Goal: Task Accomplishment & Management: Manage account settings

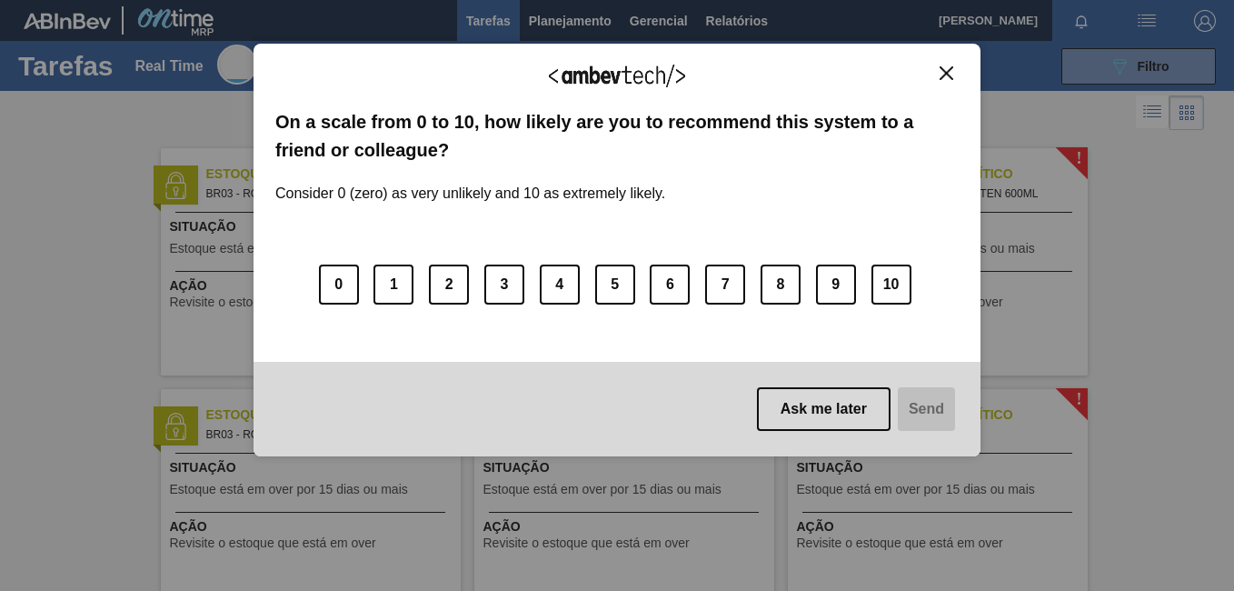
click at [953, 68] on img "Close" at bounding box center [947, 73] width 14 height 14
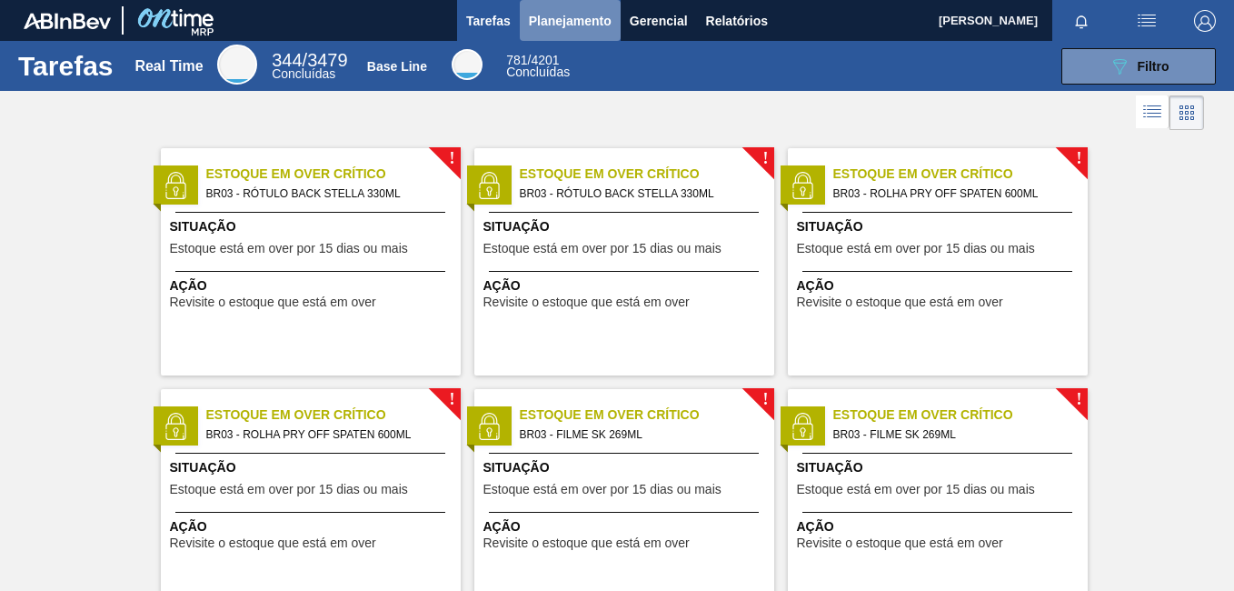
click at [580, 27] on span "Planejamento" at bounding box center [570, 21] width 83 height 22
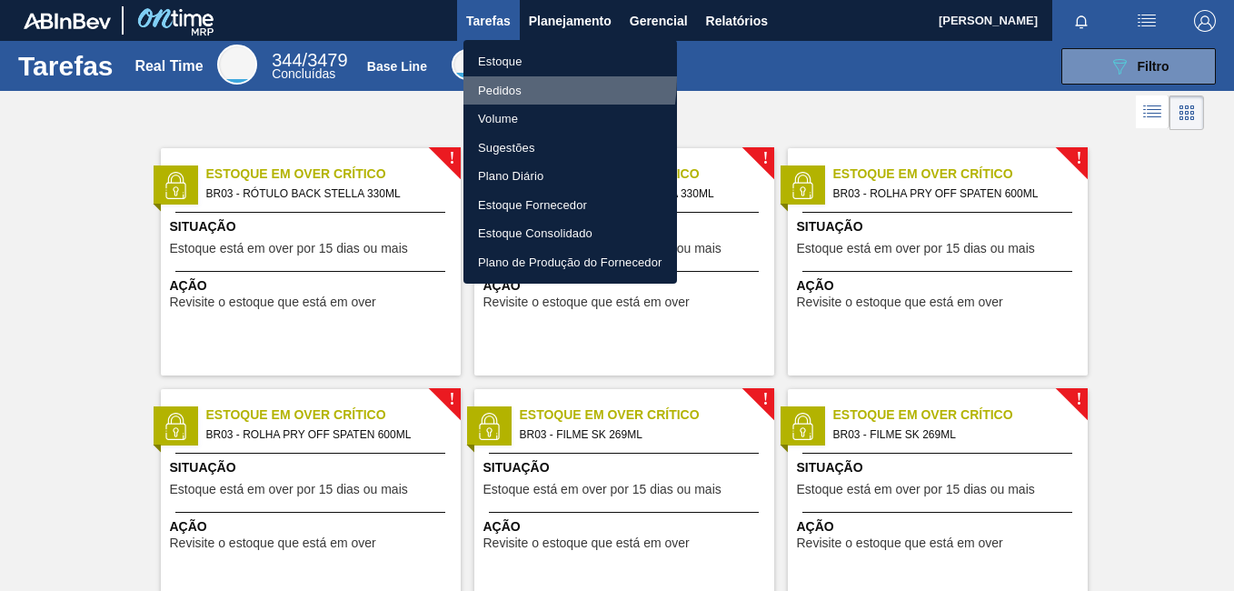
click at [500, 77] on li "Pedidos" at bounding box center [571, 90] width 214 height 29
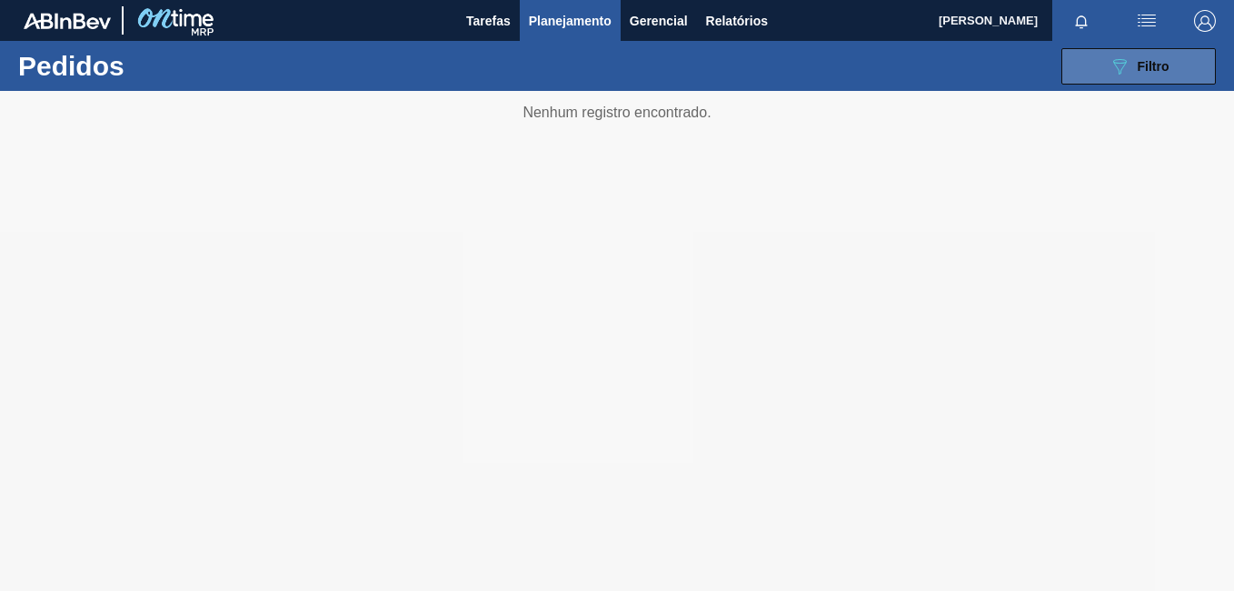
click at [1076, 48] on button "089F7B8B-B2A5-4AFE-B5C0-19BA573D28AC Filtro" at bounding box center [1139, 66] width 155 height 36
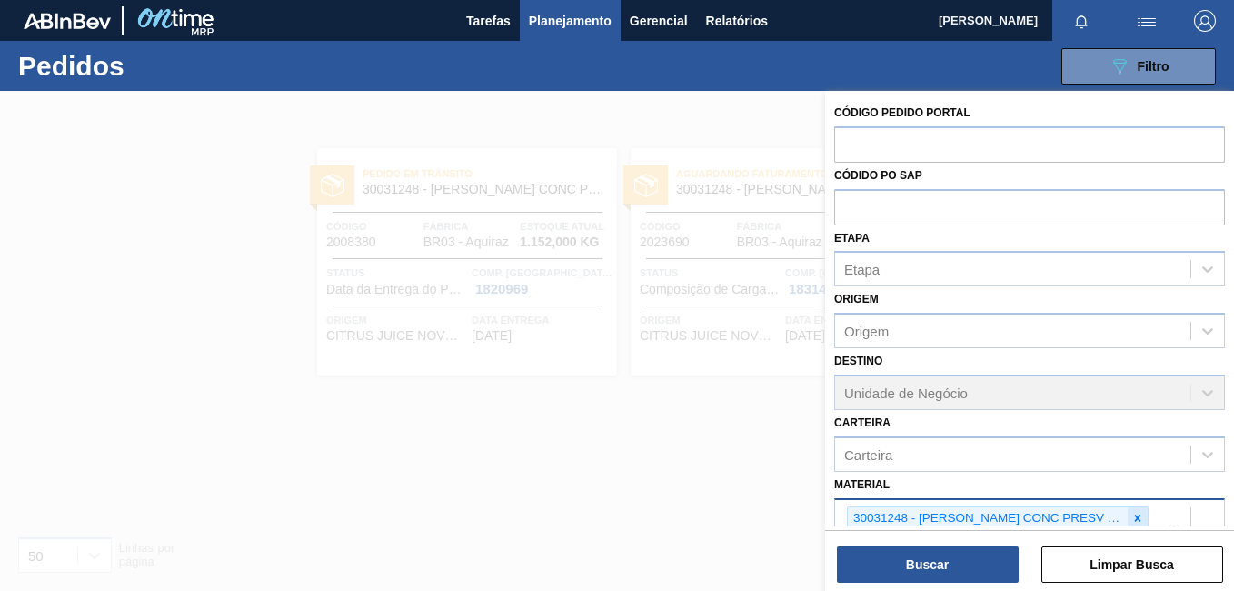
click at [1135, 517] on icon at bounding box center [1138, 518] width 6 height 6
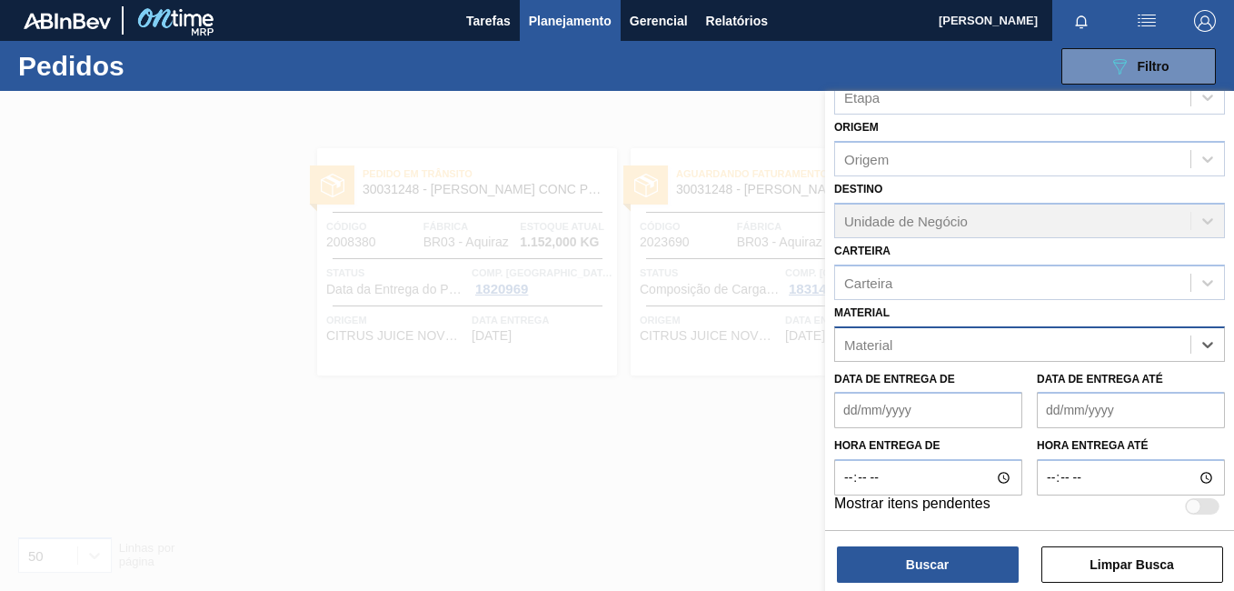
paste input "30002115"
type input "30002115"
click at [971, 375] on div "30002115 - FOIL 600ML; SKOL NIV22" at bounding box center [1029, 390] width 391 height 34
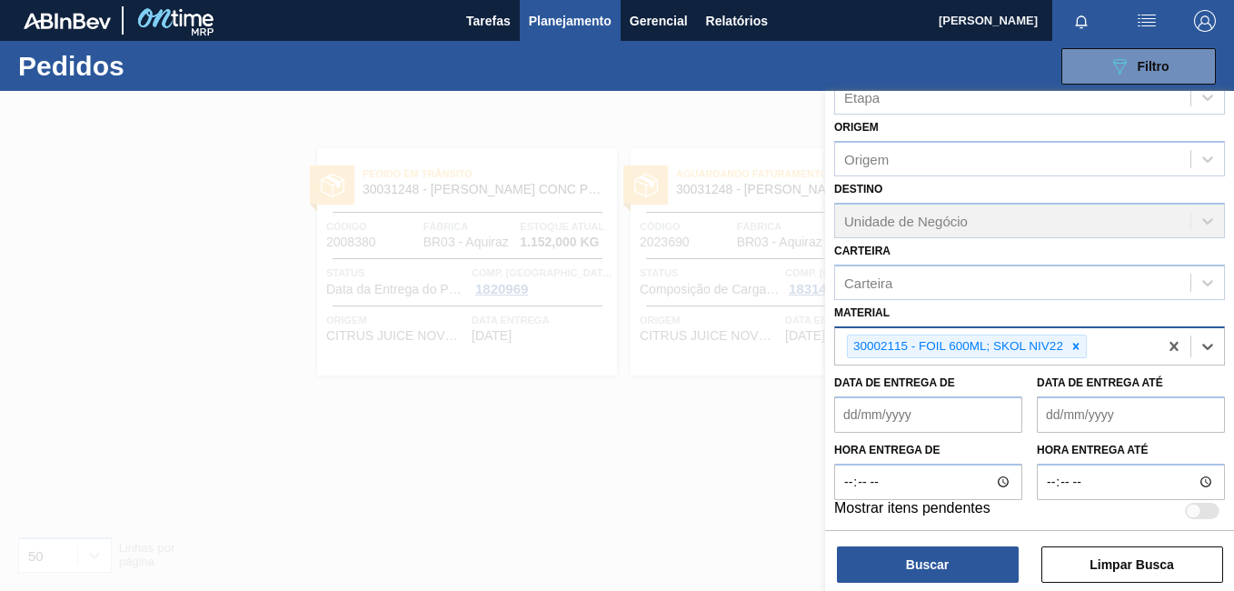
scroll to position [176, 0]
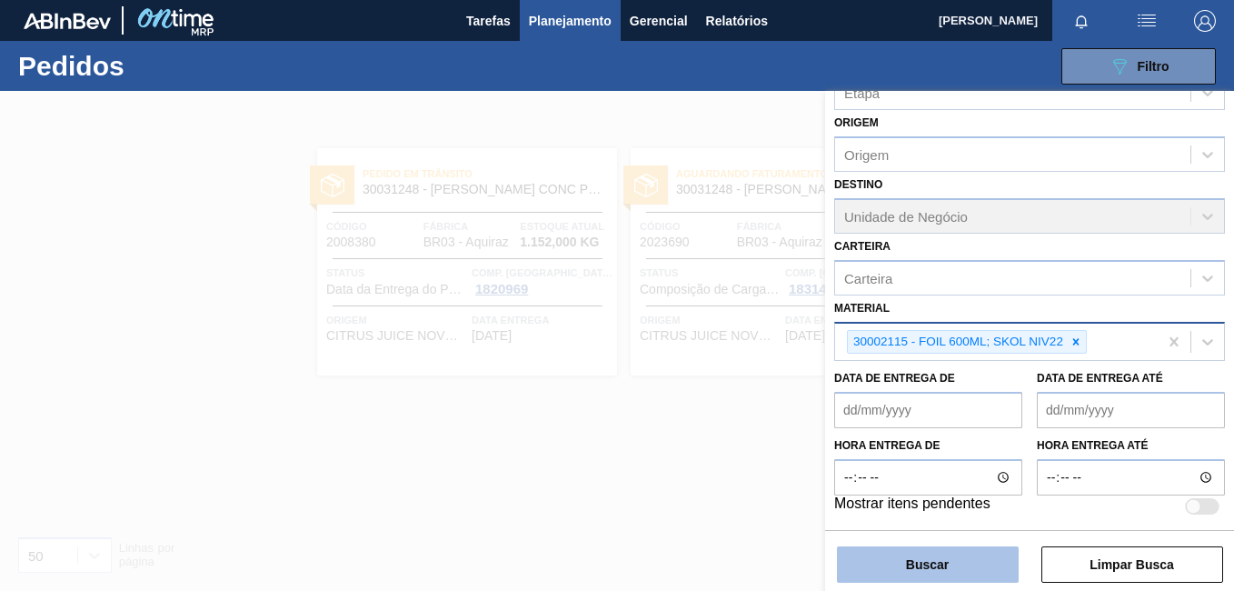
click at [938, 567] on button "Buscar" at bounding box center [928, 564] width 182 height 36
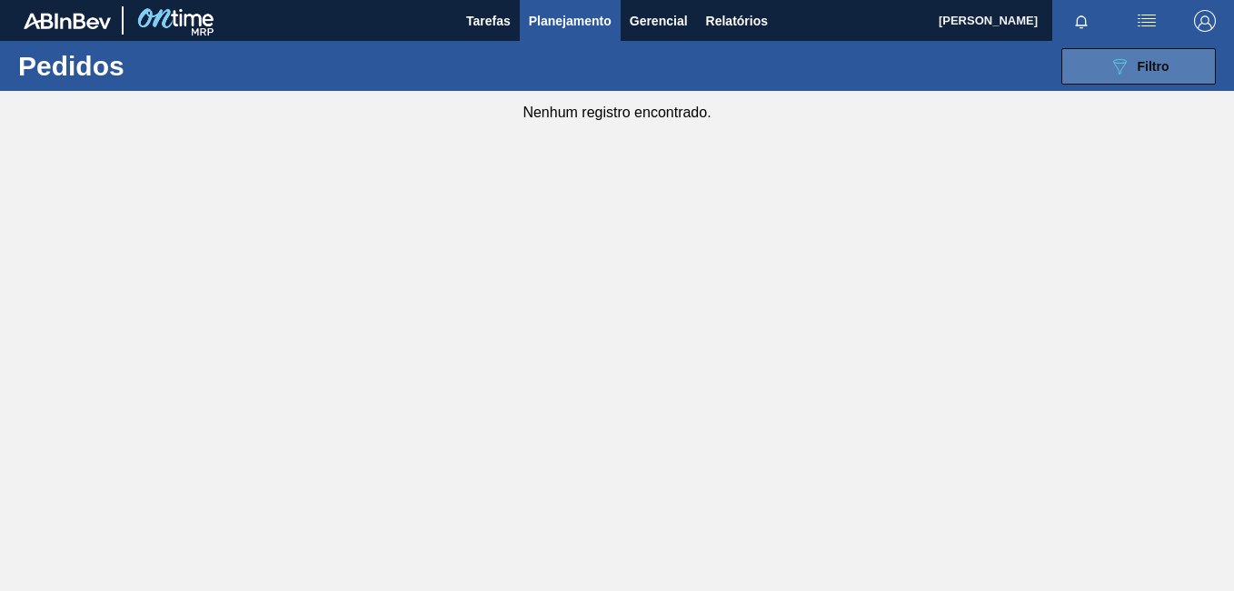
click at [1088, 62] on button "089F7B8B-B2A5-4AFE-B5C0-19BA573D28AC Filtro" at bounding box center [1139, 66] width 155 height 36
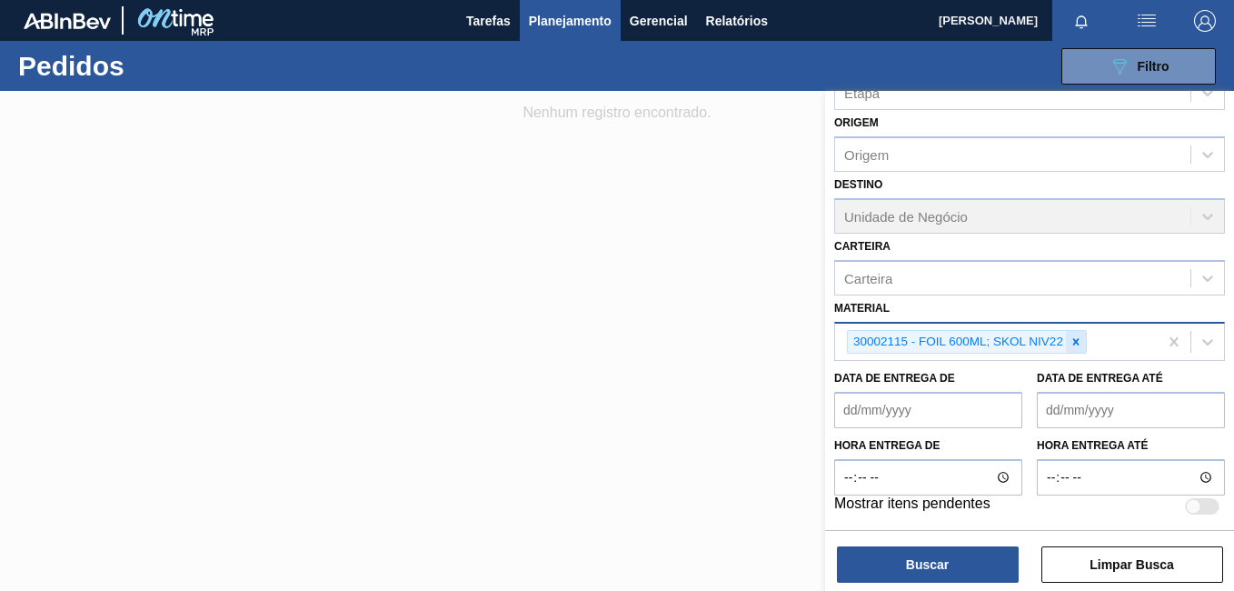
click at [1074, 351] on div at bounding box center [1076, 342] width 20 height 23
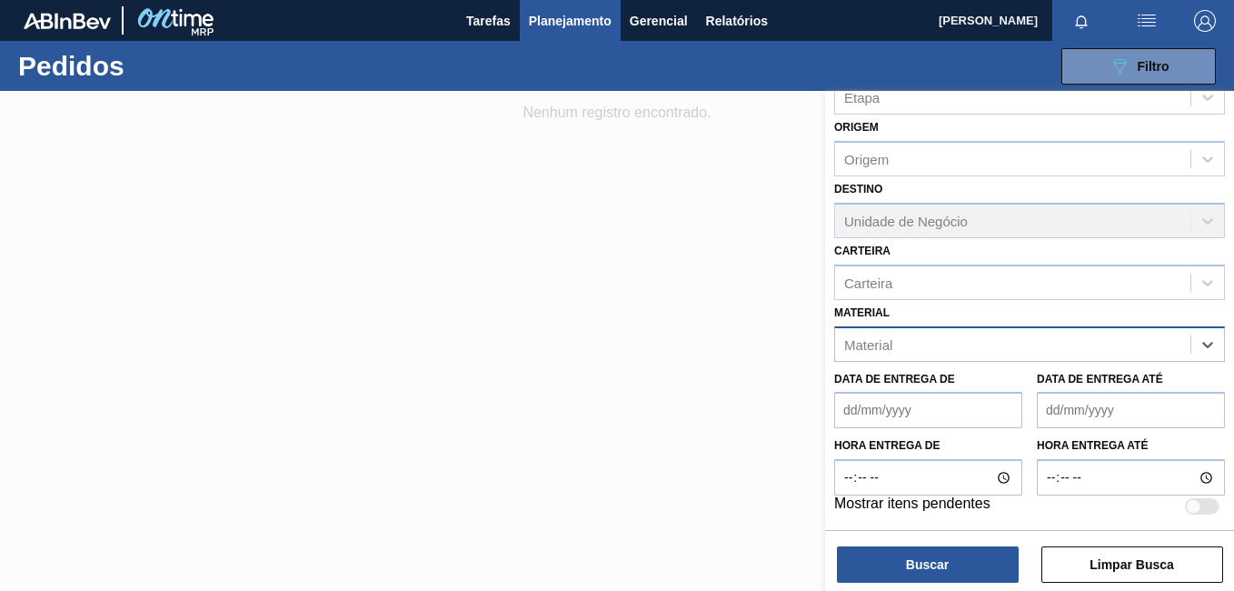
paste input "30002933"
type input "30002933"
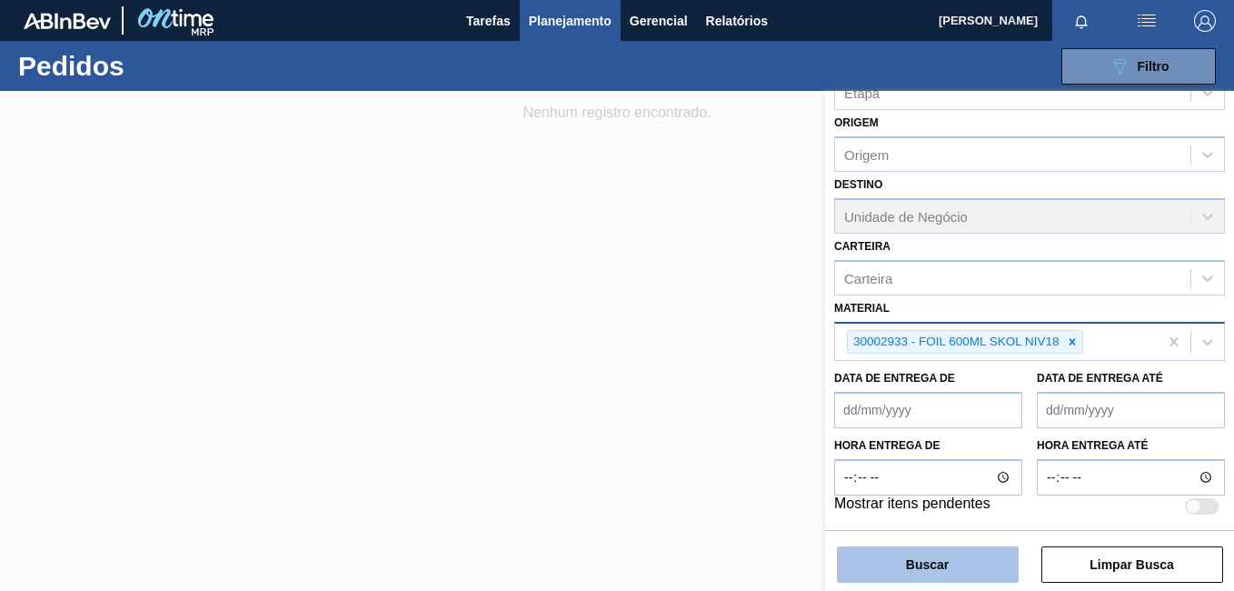
click at [939, 579] on button "Buscar" at bounding box center [928, 564] width 182 height 36
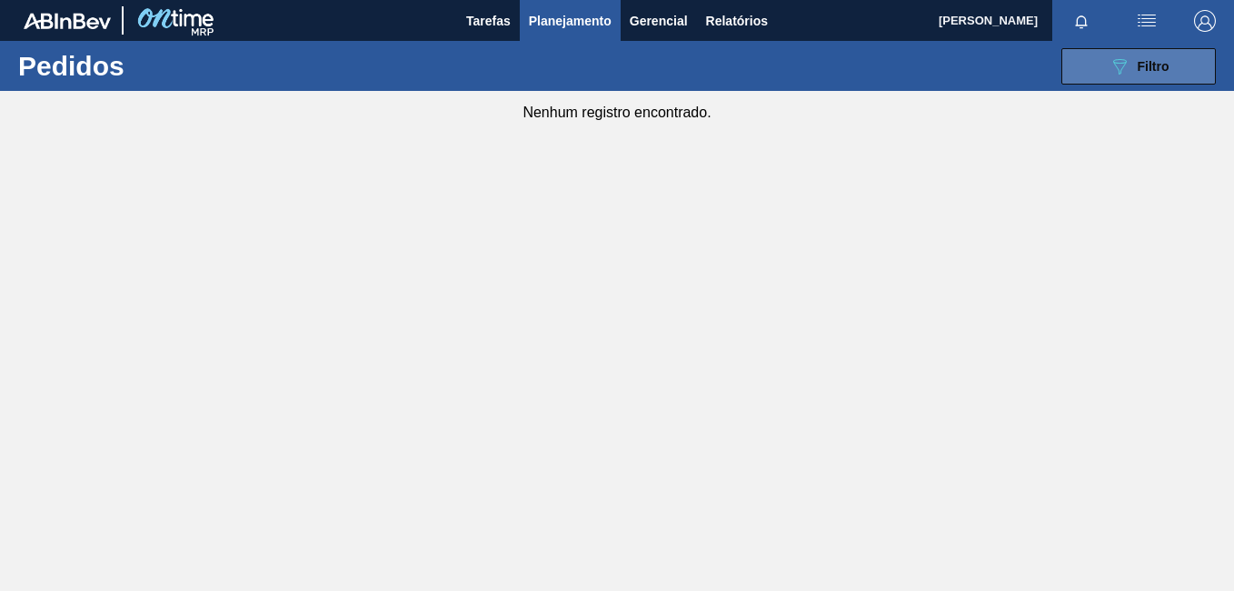
click at [1107, 69] on button "089F7B8B-B2A5-4AFE-B5C0-19BA573D28AC Filtro" at bounding box center [1139, 66] width 155 height 36
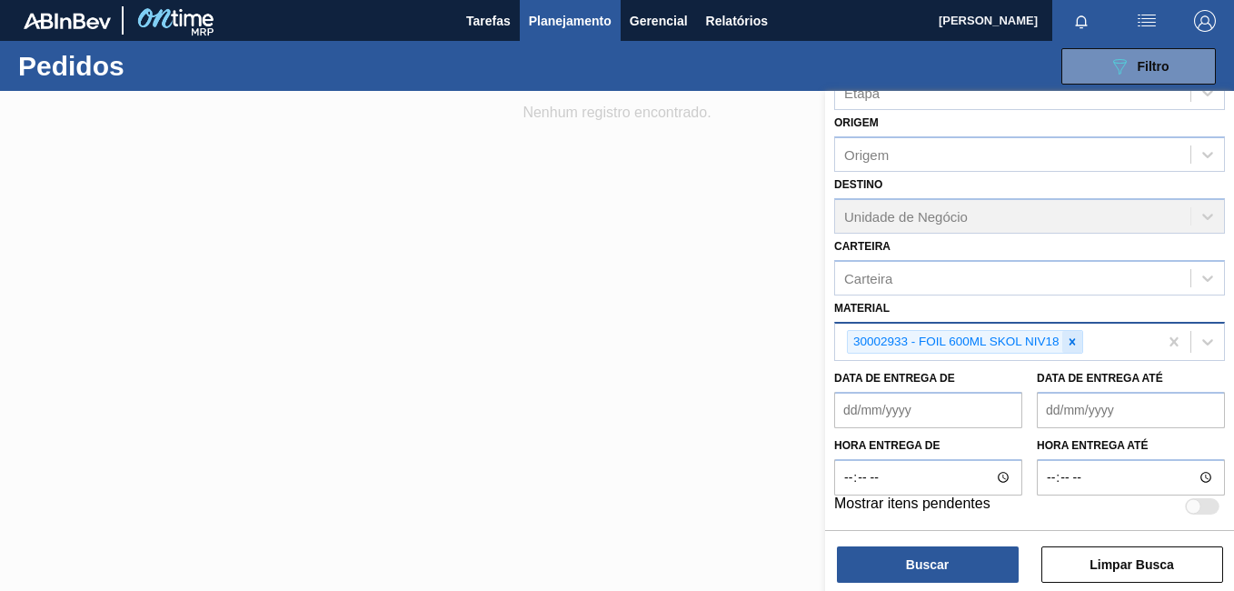
click at [1074, 345] on icon at bounding box center [1072, 341] width 6 height 6
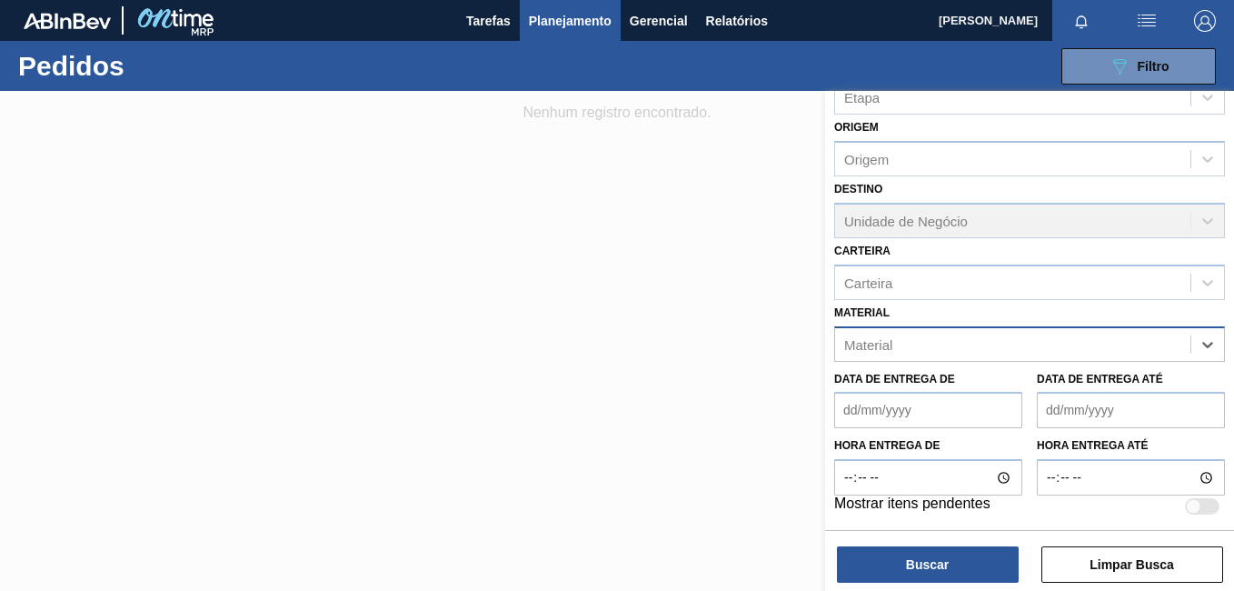
paste input "20005451"
type input "20005451"
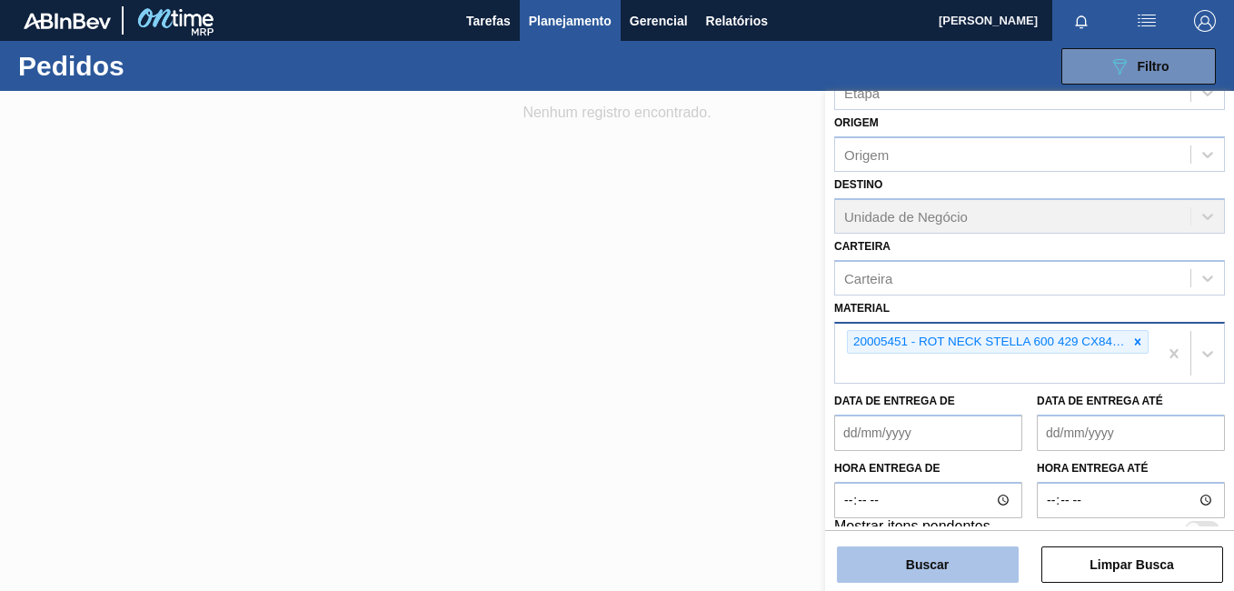
click at [869, 571] on button "Buscar" at bounding box center [928, 564] width 182 height 36
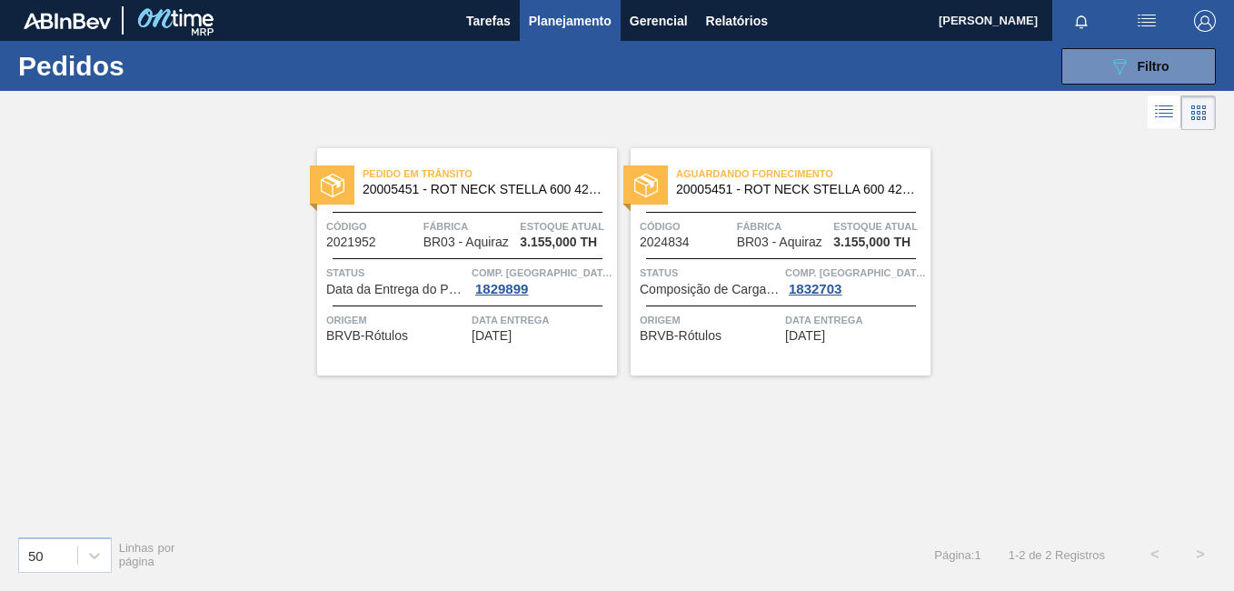
click at [341, 175] on img at bounding box center [333, 186] width 24 height 24
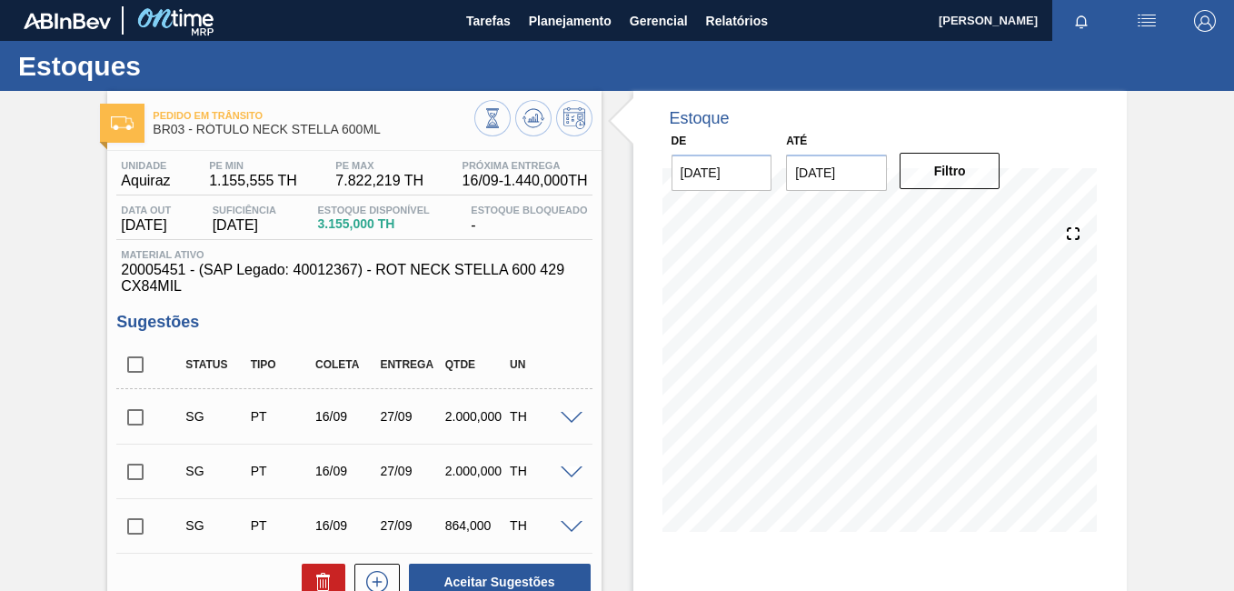
click at [353, 445] on div "SG PT 16/09 27/09 2.000,000 TH Material 20005451 - ROT NECK STELLA 600 429 CX84…" at bounding box center [353, 471] width 475 height 55
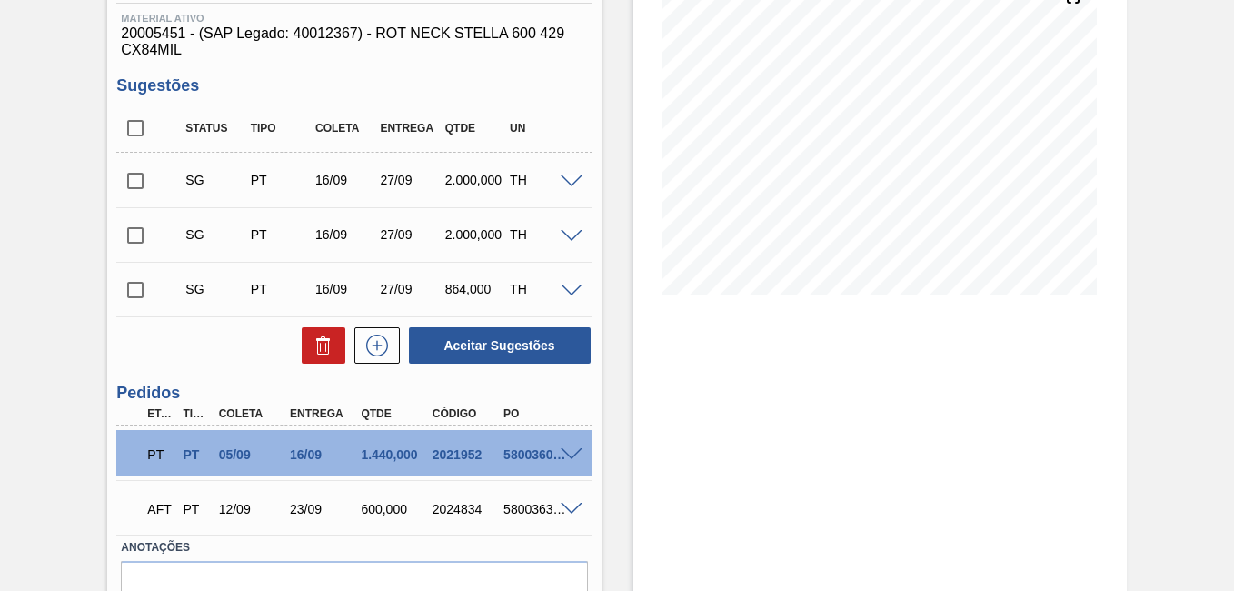
scroll to position [266, 0]
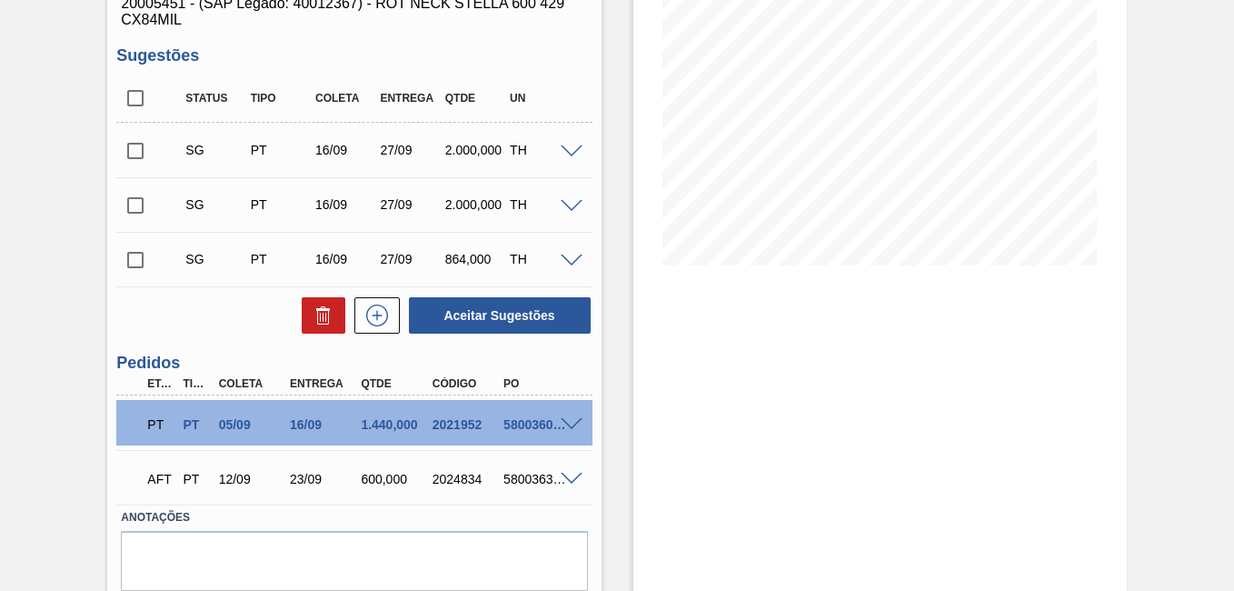
click at [564, 424] on span at bounding box center [572, 425] width 22 height 14
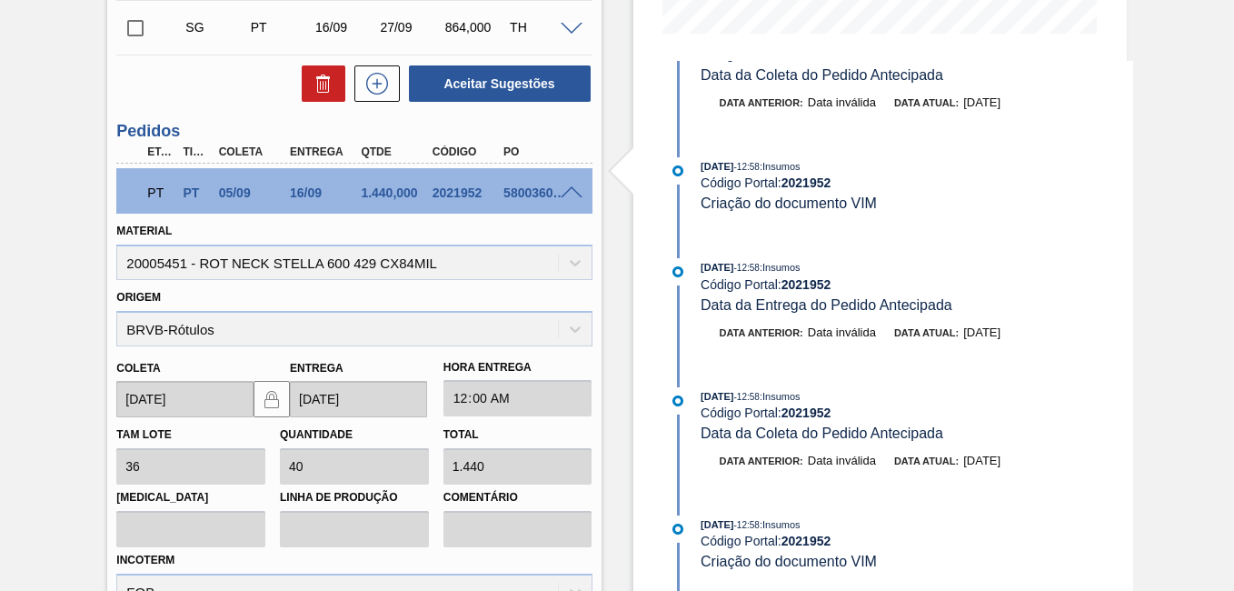
scroll to position [514, 0]
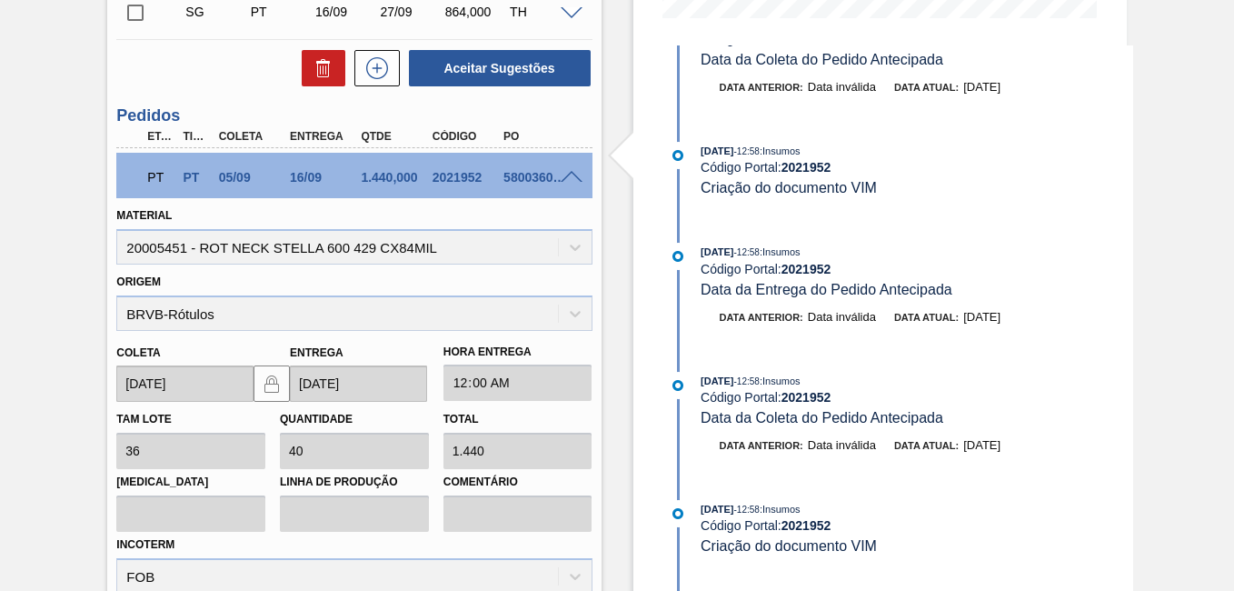
click at [376, 404] on div "[PERSON_NAME] 36 Quantidade 40 Total 1.440 [MEDICAL_DATA] Linha de Produção Com…" at bounding box center [354, 497] width 490 height 191
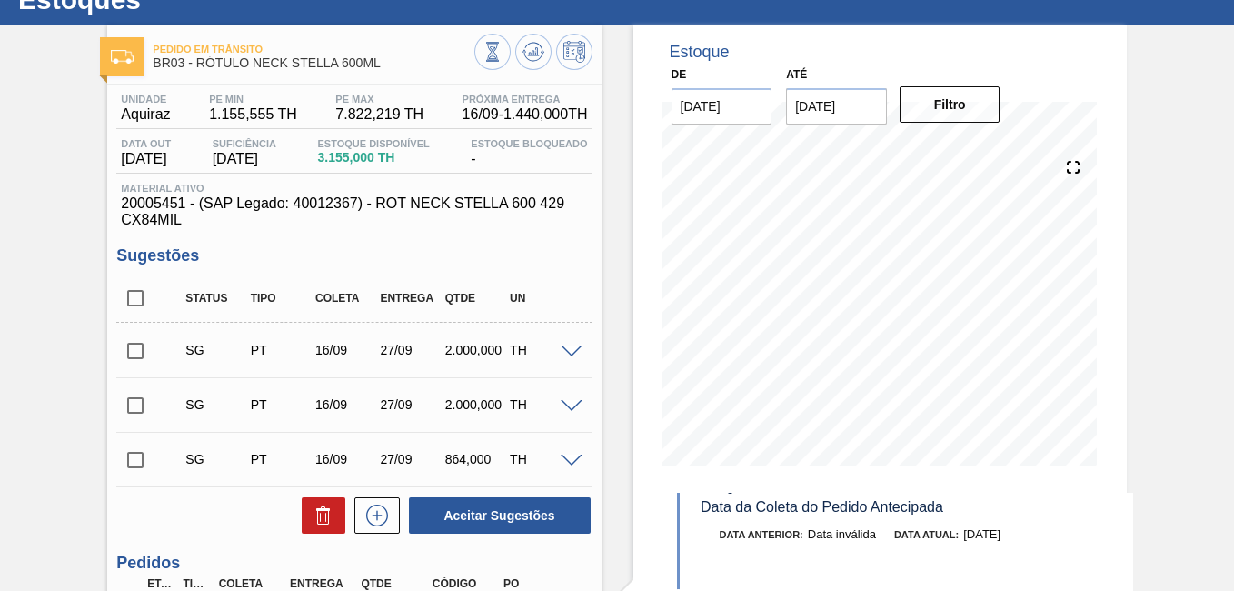
scroll to position [0, 0]
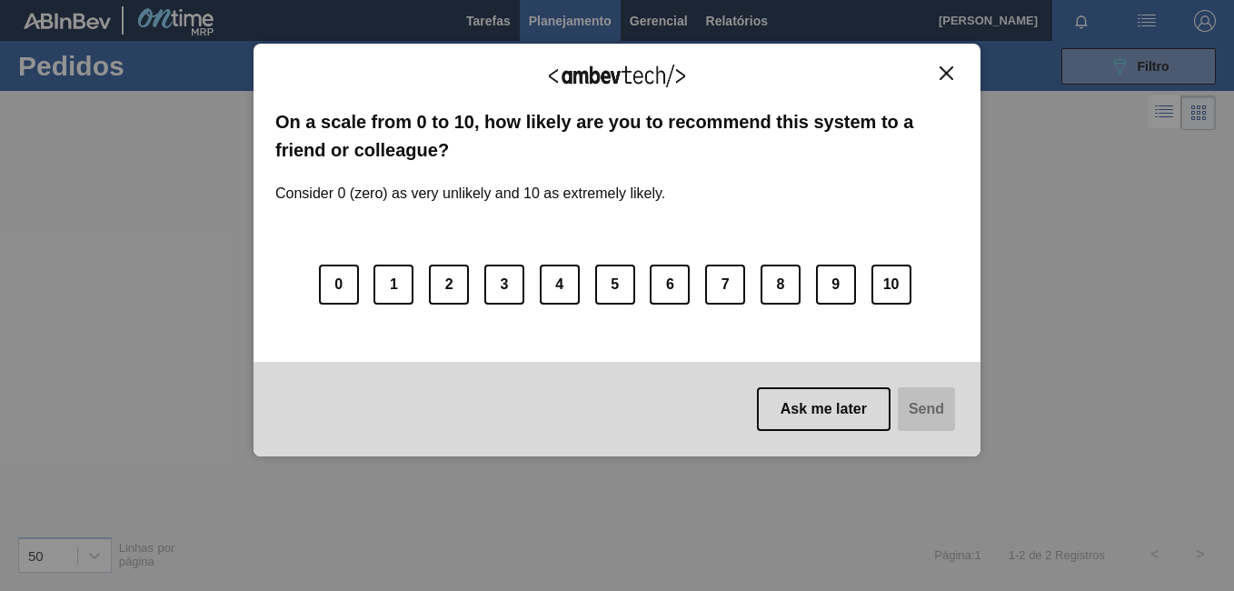
click at [951, 69] on img "Close" at bounding box center [947, 73] width 14 height 14
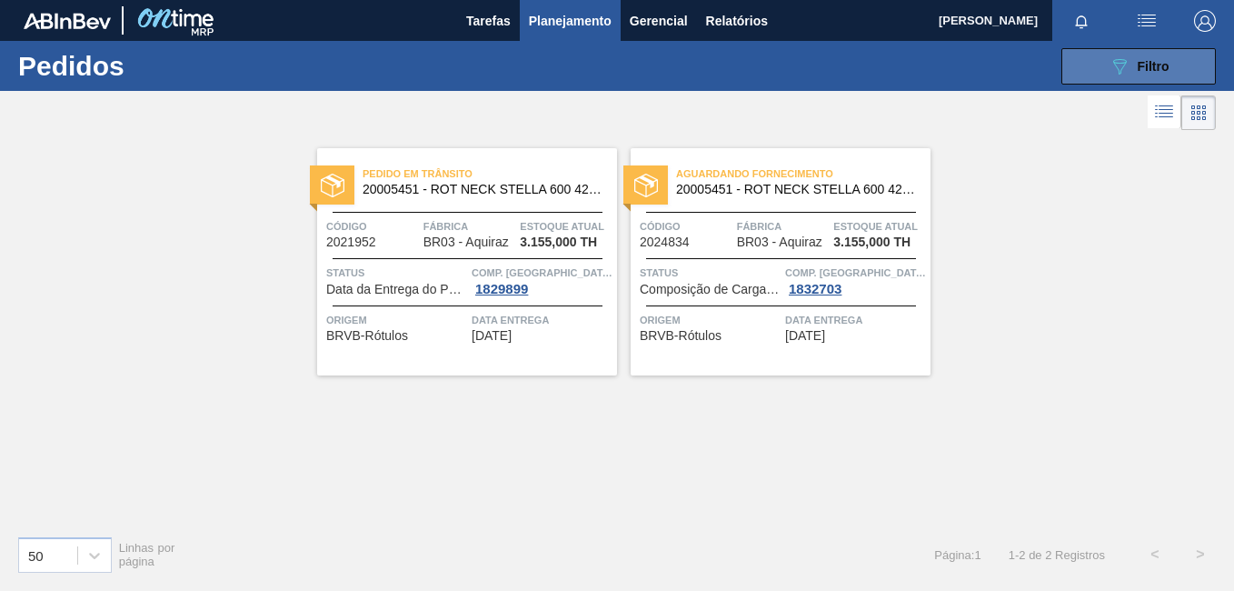
click at [1078, 71] on button "089F7B8B-B2A5-4AFE-B5C0-19BA573D28AC Filtro" at bounding box center [1139, 66] width 155 height 36
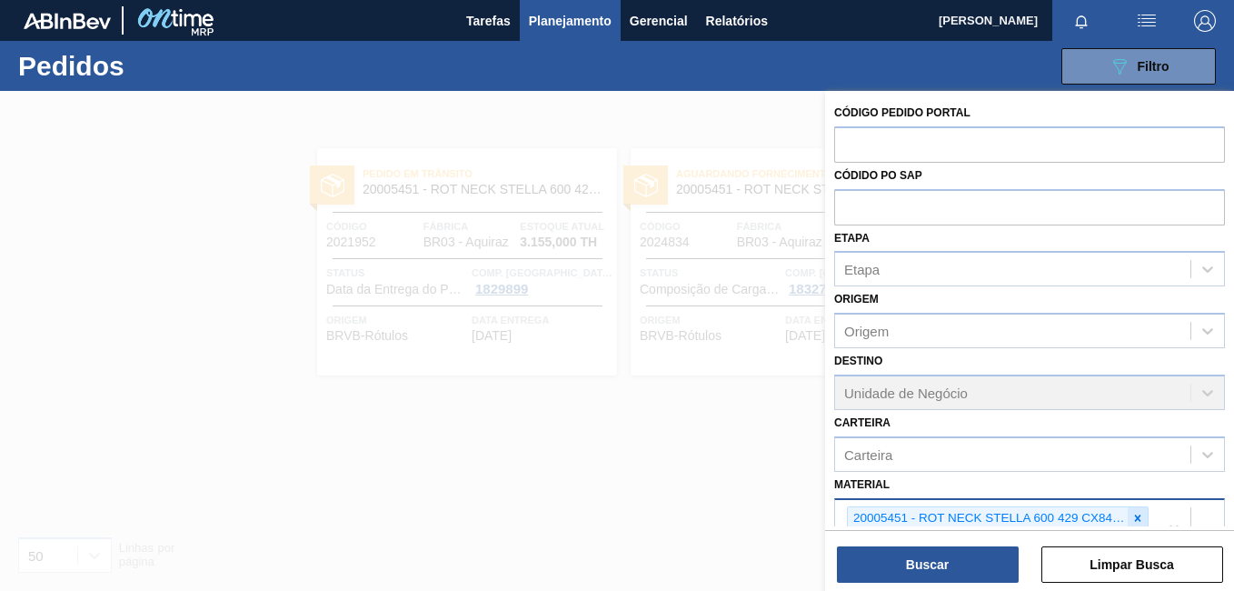
click at [1133, 514] on icon at bounding box center [1138, 518] width 13 height 13
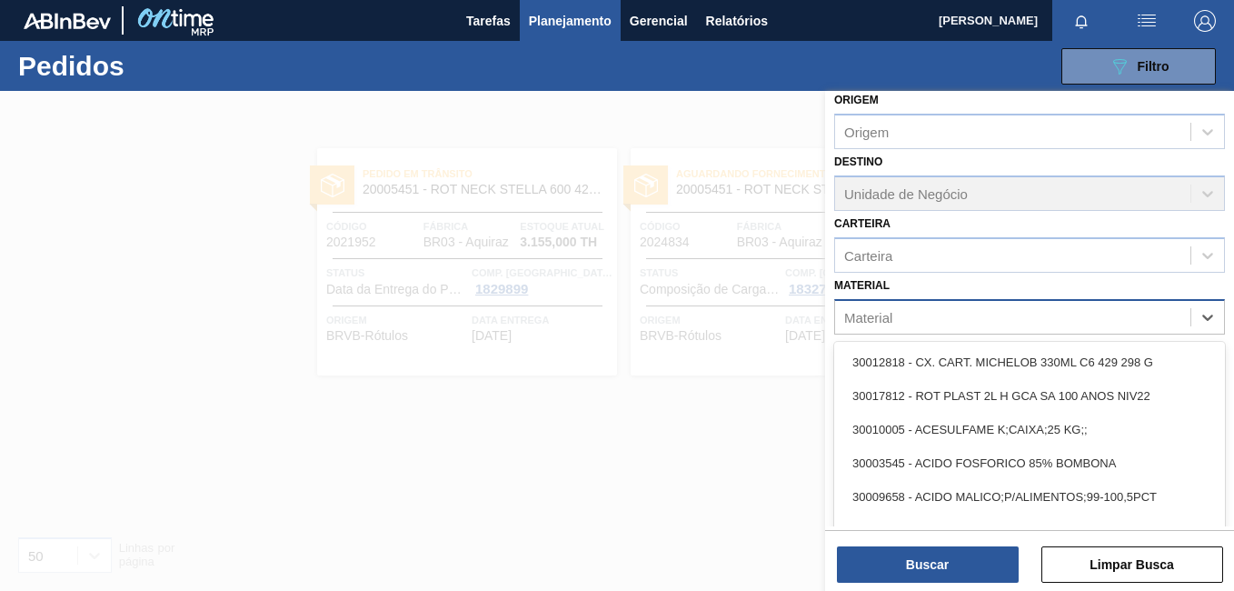
click at [925, 330] on div "Material" at bounding box center [1029, 316] width 391 height 35
paste input "300002730"
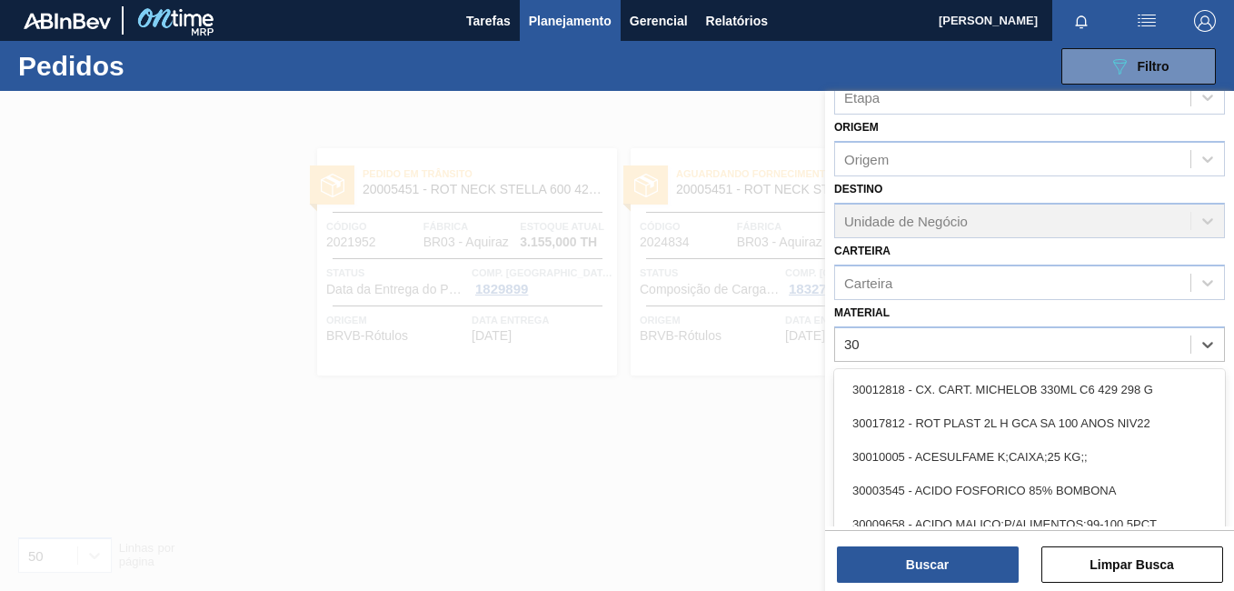
type input "3"
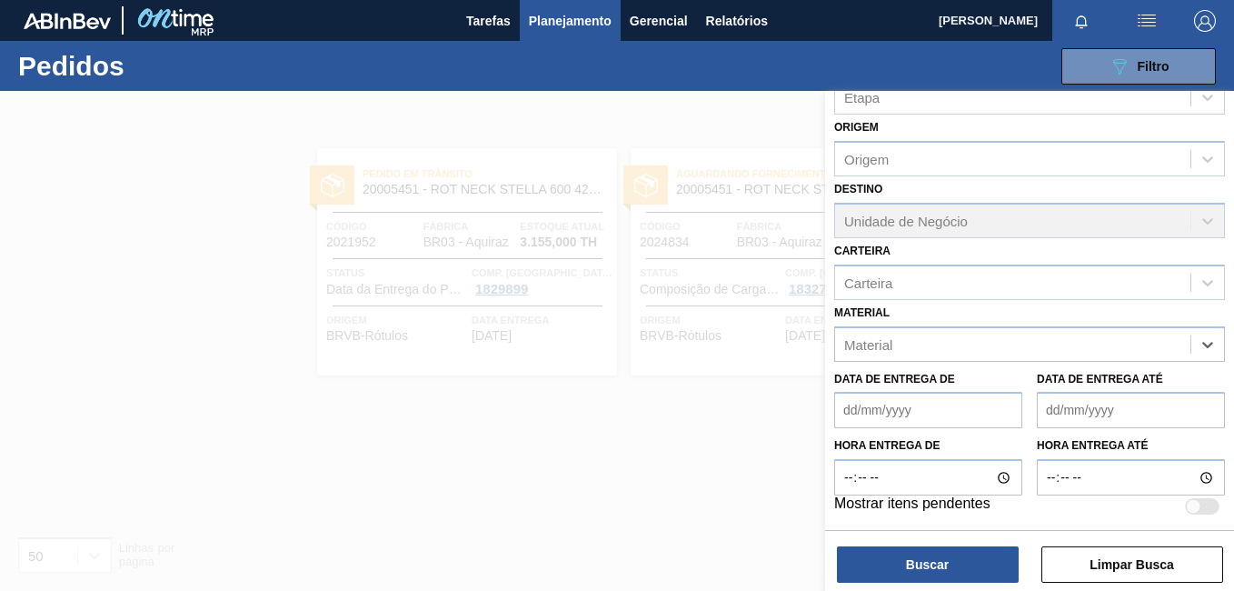
paste input "300002730"
type input "3"
paste input "30002730"
type input "30002730"
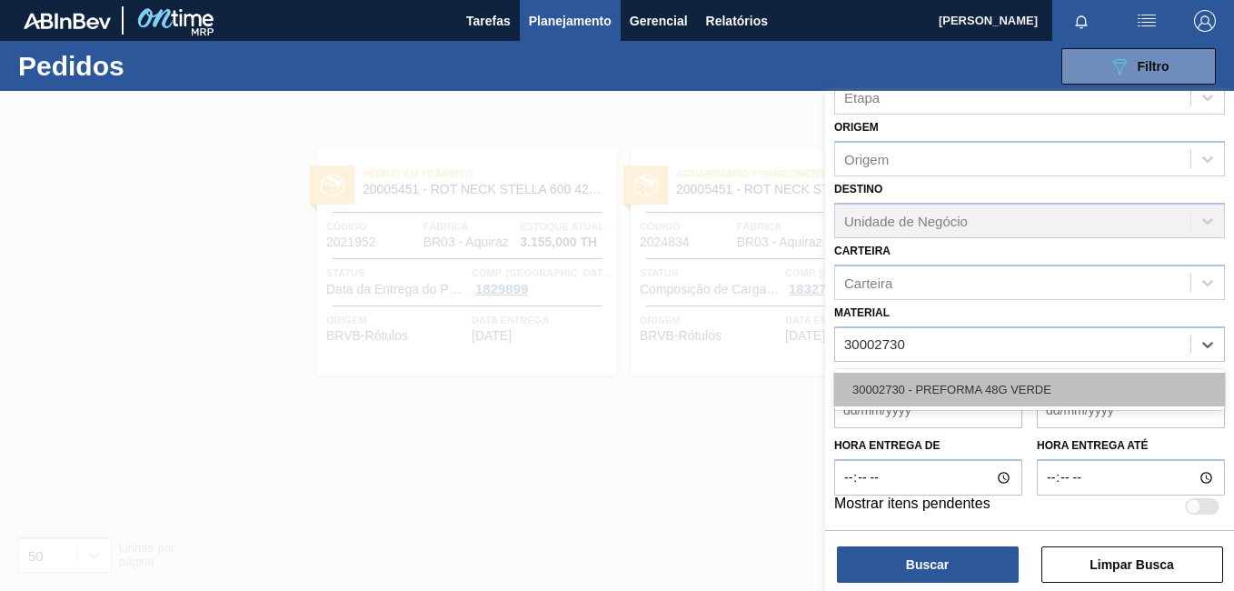
click at [871, 392] on div "30002730 - PREFORMA 48G VERDE" at bounding box center [1029, 390] width 391 height 34
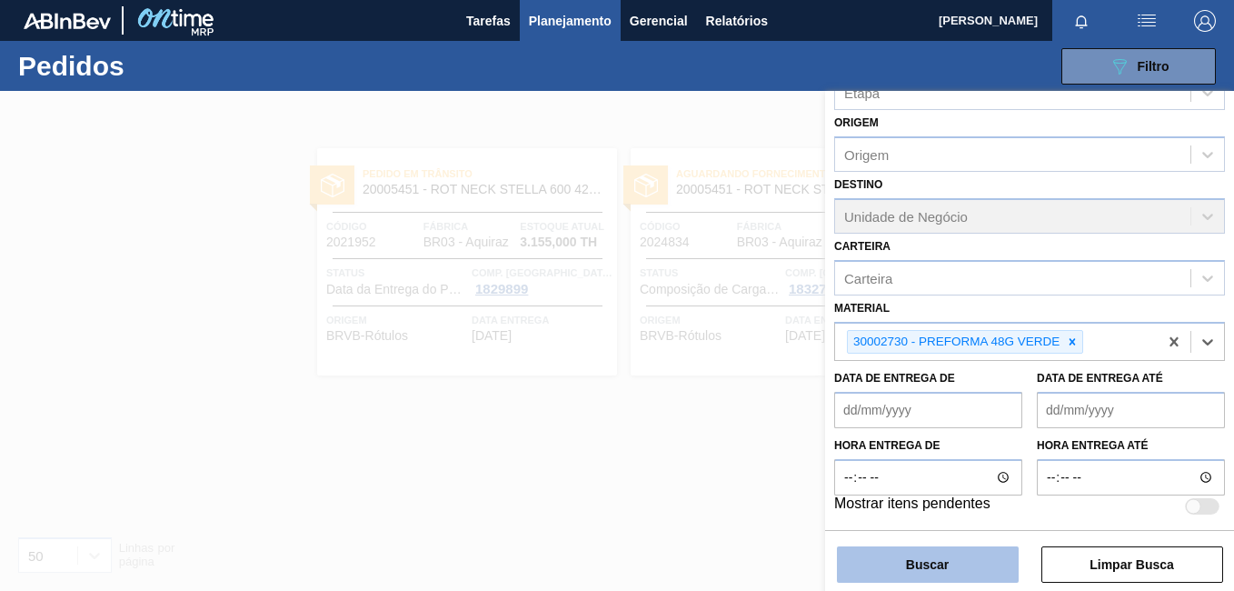
click at [888, 563] on button "Buscar" at bounding box center [928, 564] width 182 height 36
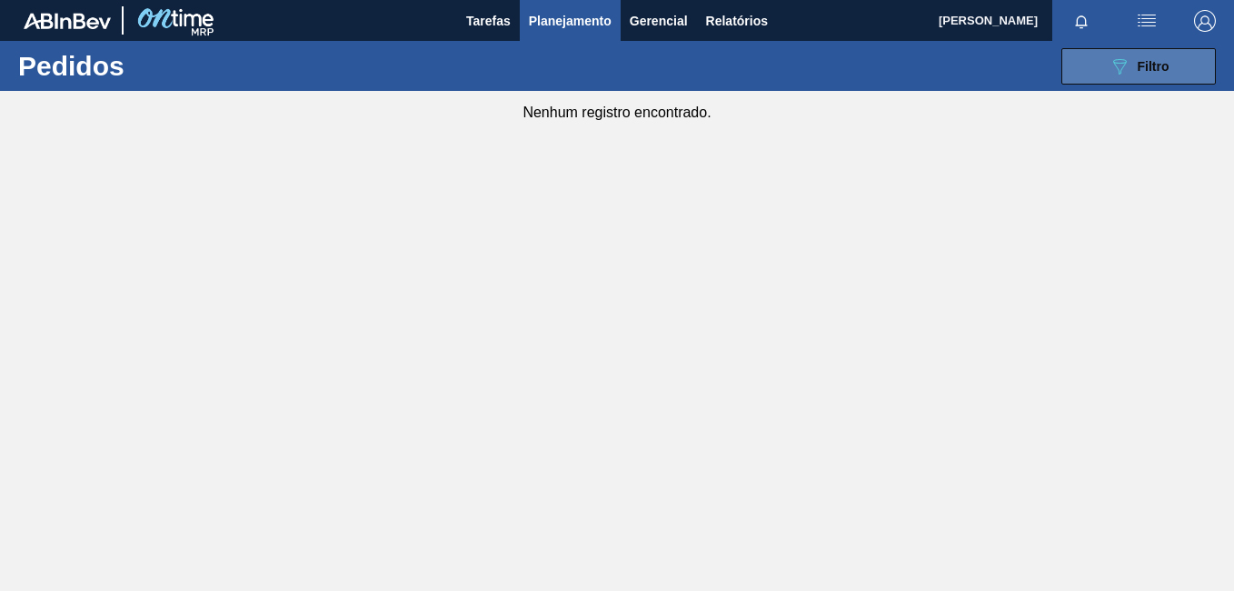
click at [1156, 82] on button "089F7B8B-B2A5-4AFE-B5C0-19BA573D28AC Filtro" at bounding box center [1139, 66] width 155 height 36
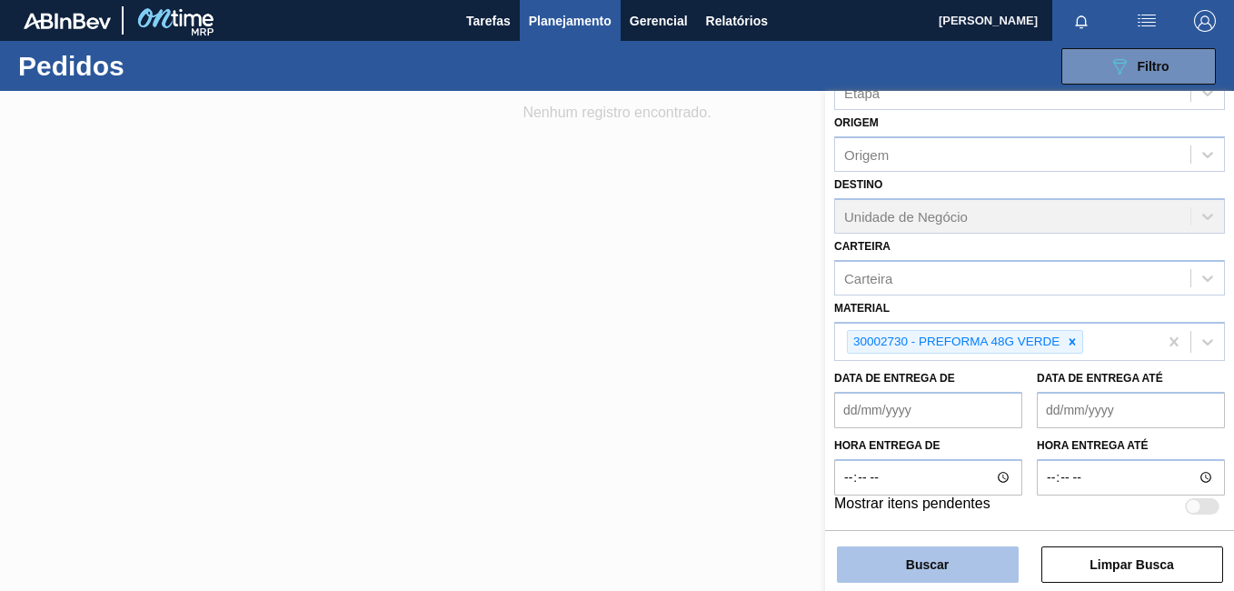
click at [935, 571] on button "Buscar" at bounding box center [928, 564] width 182 height 36
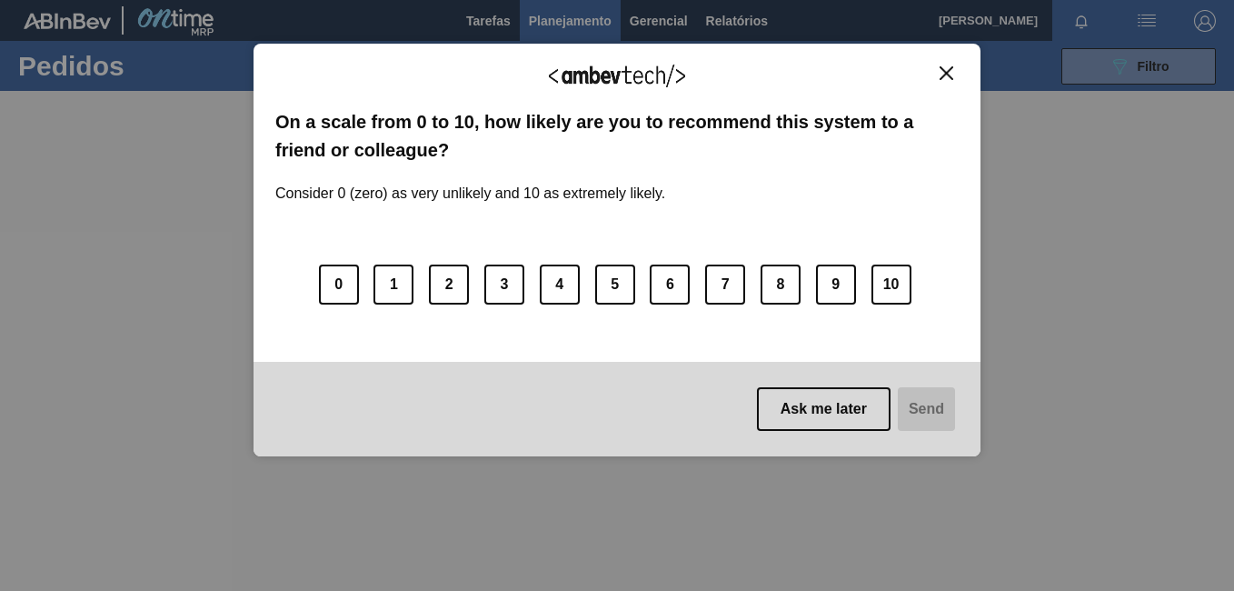
click at [954, 75] on button "Close" at bounding box center [946, 72] width 25 height 15
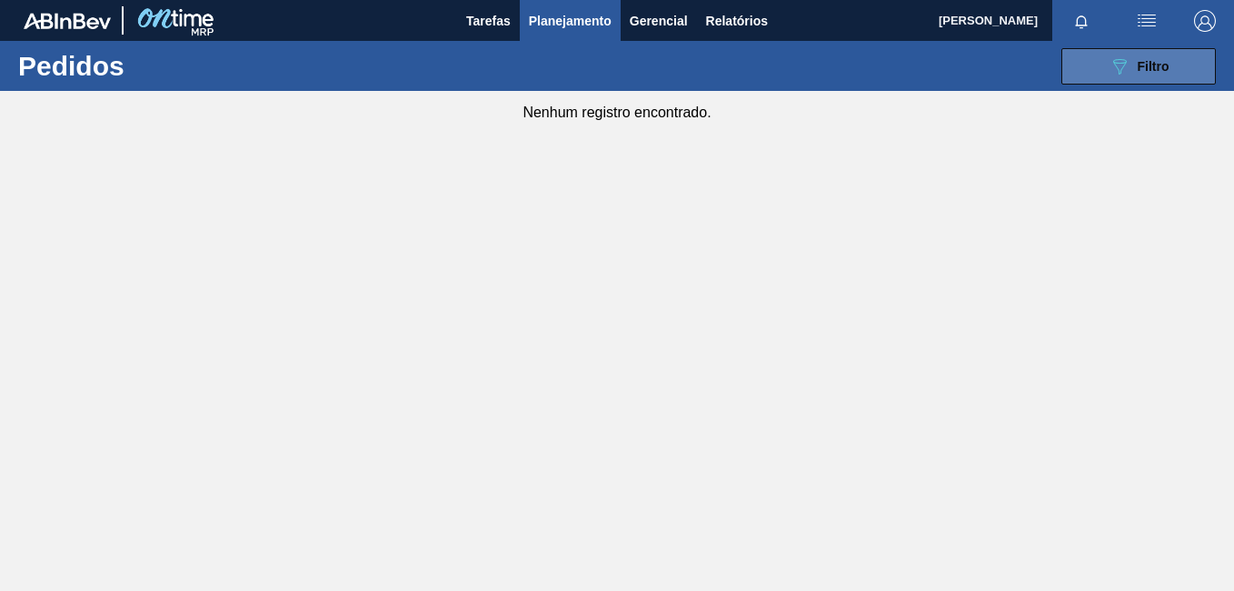
click at [1107, 71] on button "089F7B8B-B2A5-4AFE-B5C0-19BA573D28AC Filtro" at bounding box center [1139, 66] width 155 height 36
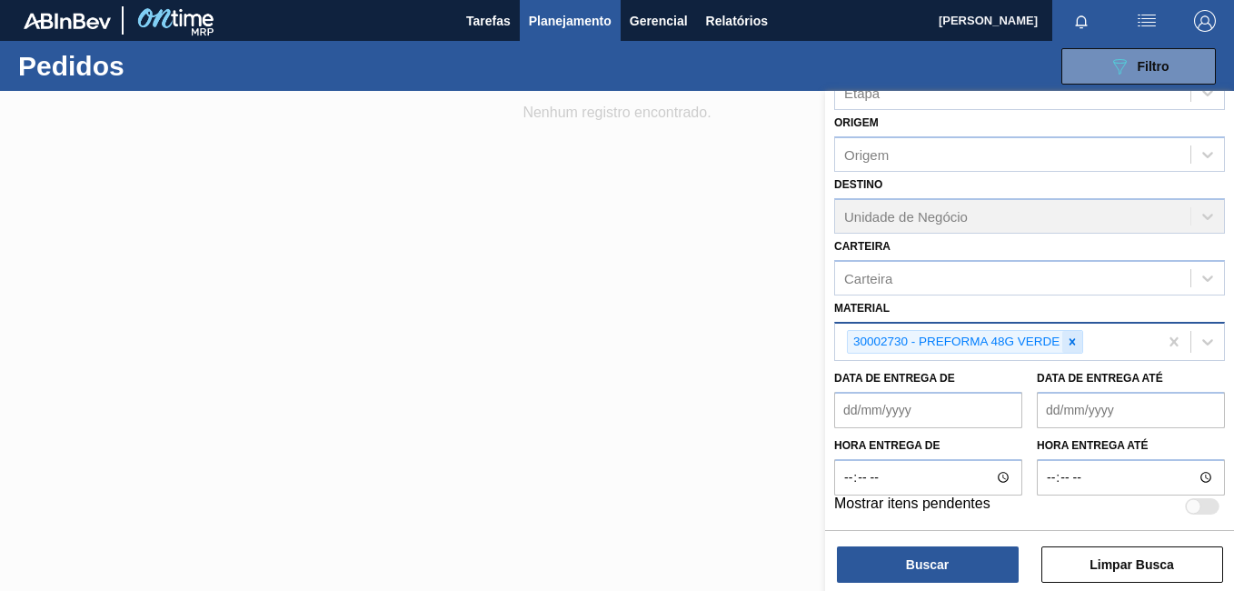
click at [1072, 345] on icon at bounding box center [1072, 341] width 13 height 13
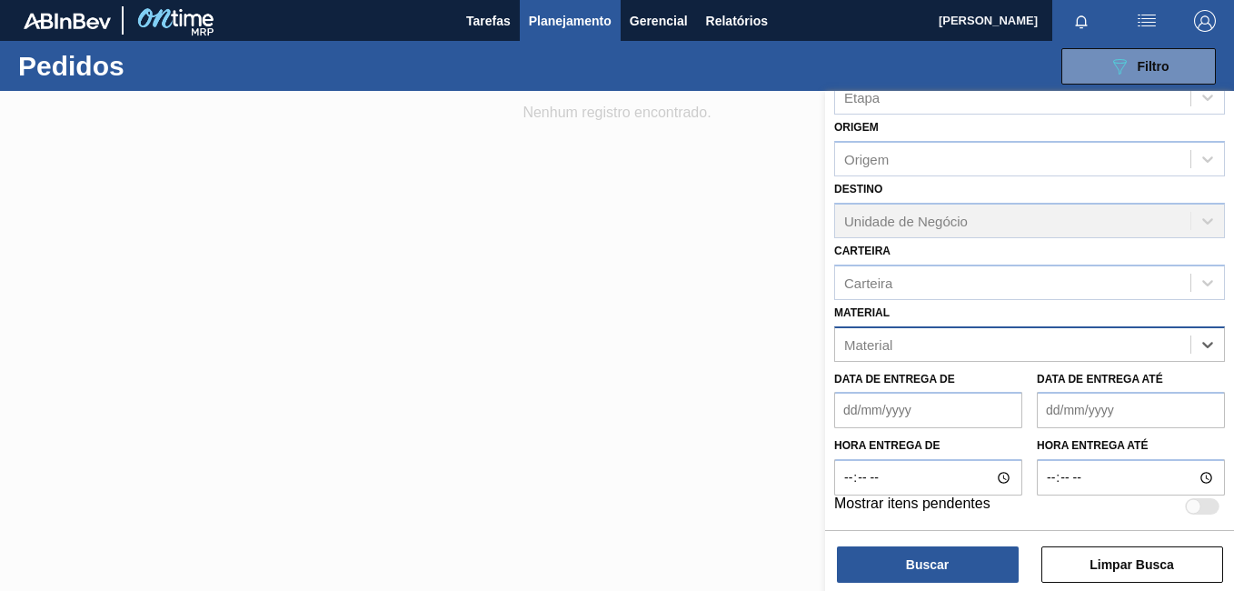
click at [1072, 345] on div "Material" at bounding box center [1012, 344] width 355 height 26
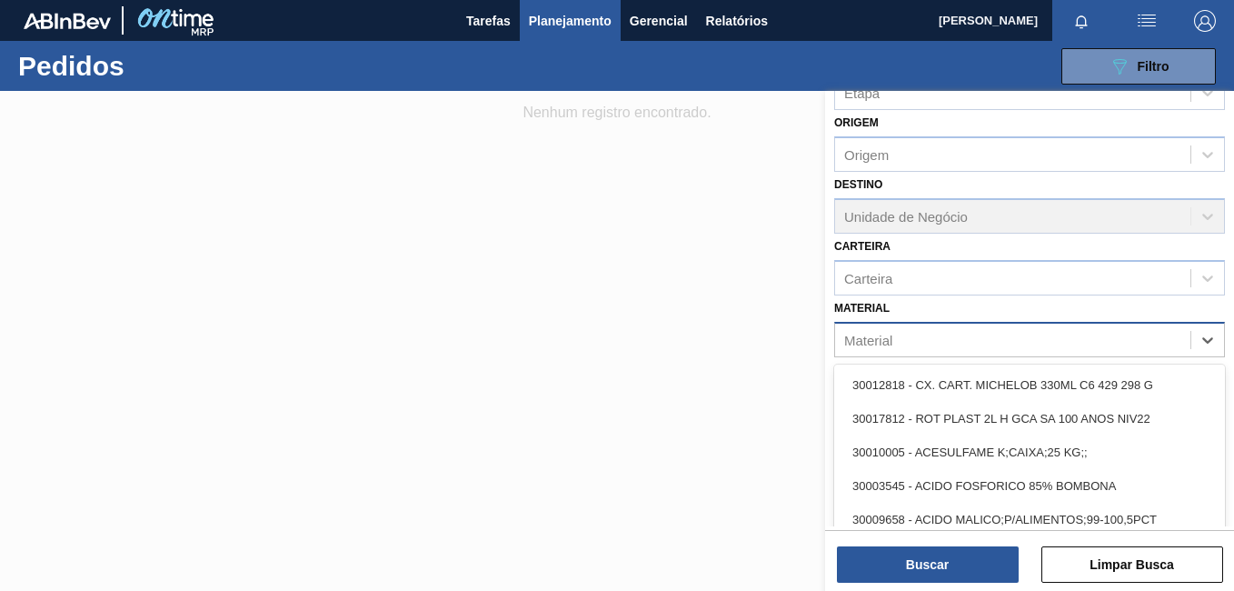
paste input "30006231"
type input "30006231"
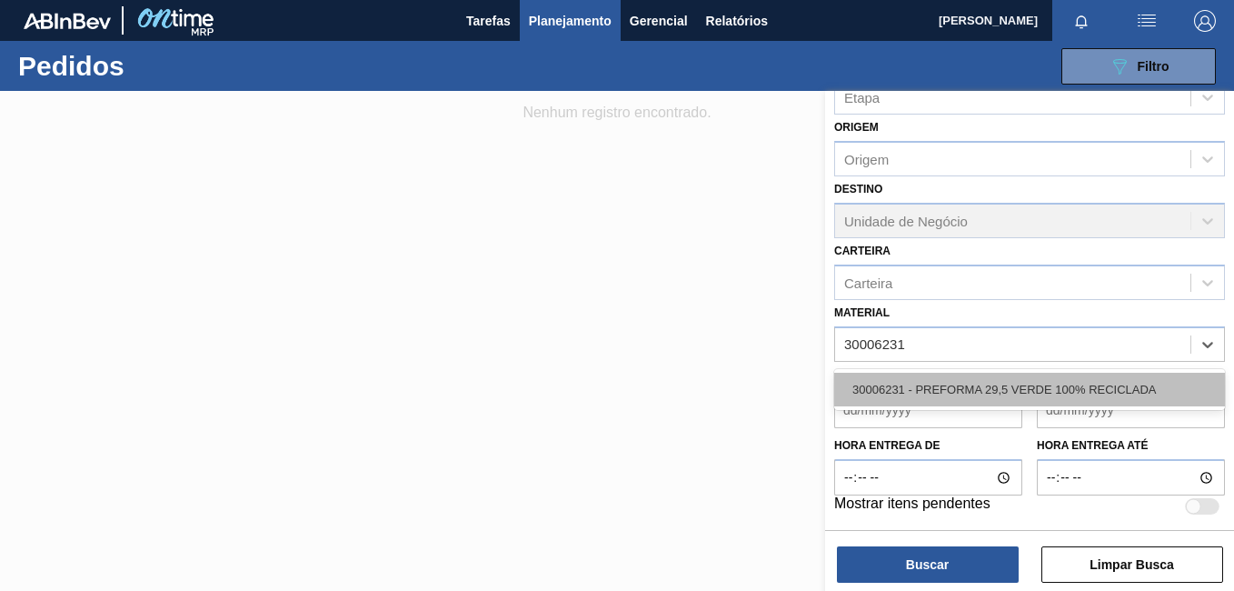
click at [1029, 399] on div "30006231 - PREFORMA 29,5 VERDE 100% RECICLADA" at bounding box center [1029, 390] width 391 height 34
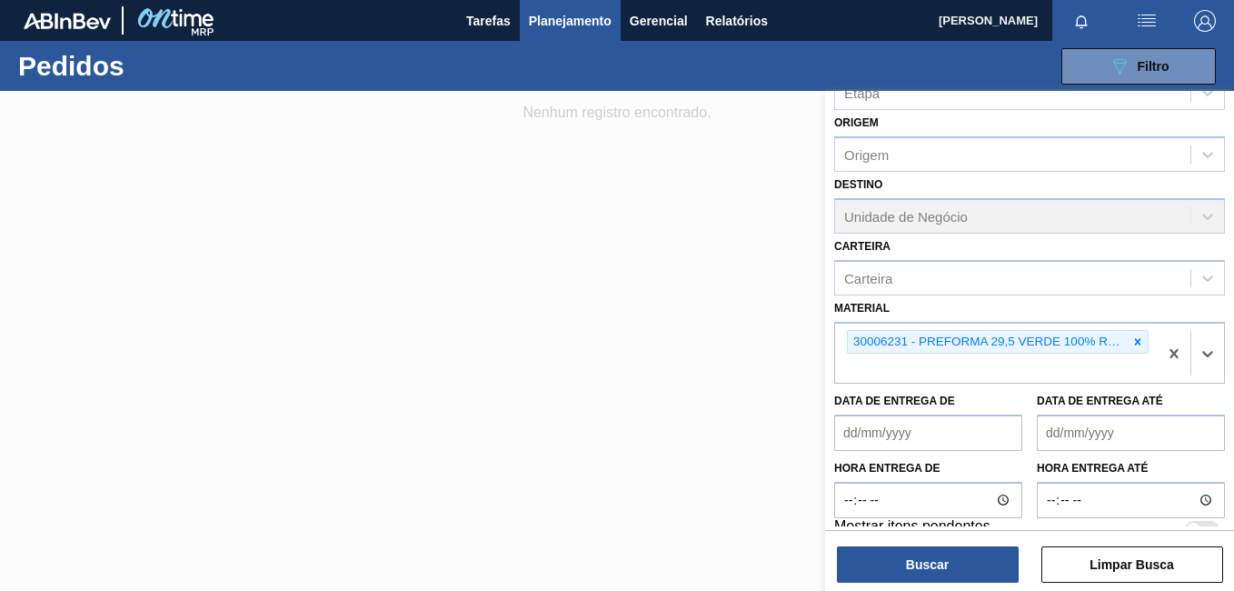
click at [924, 536] on div "Buscar Limpar Busca" at bounding box center [1029, 555] width 409 height 51
click at [929, 549] on button "Buscar" at bounding box center [928, 564] width 182 height 36
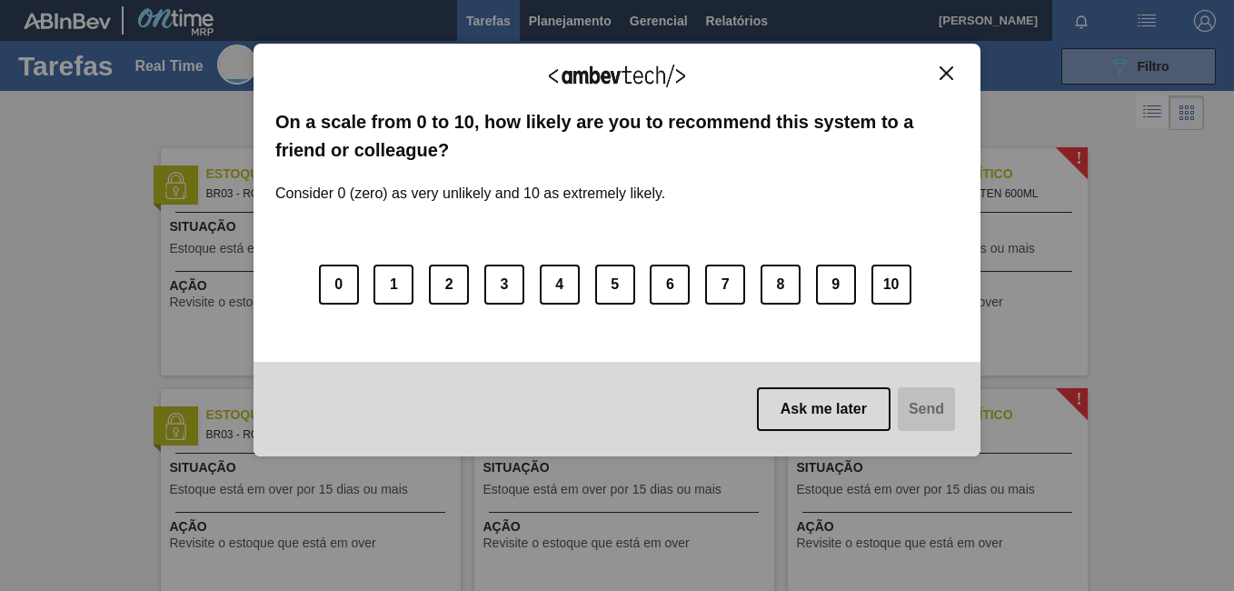
click at [946, 70] on img "Close" at bounding box center [947, 73] width 14 height 14
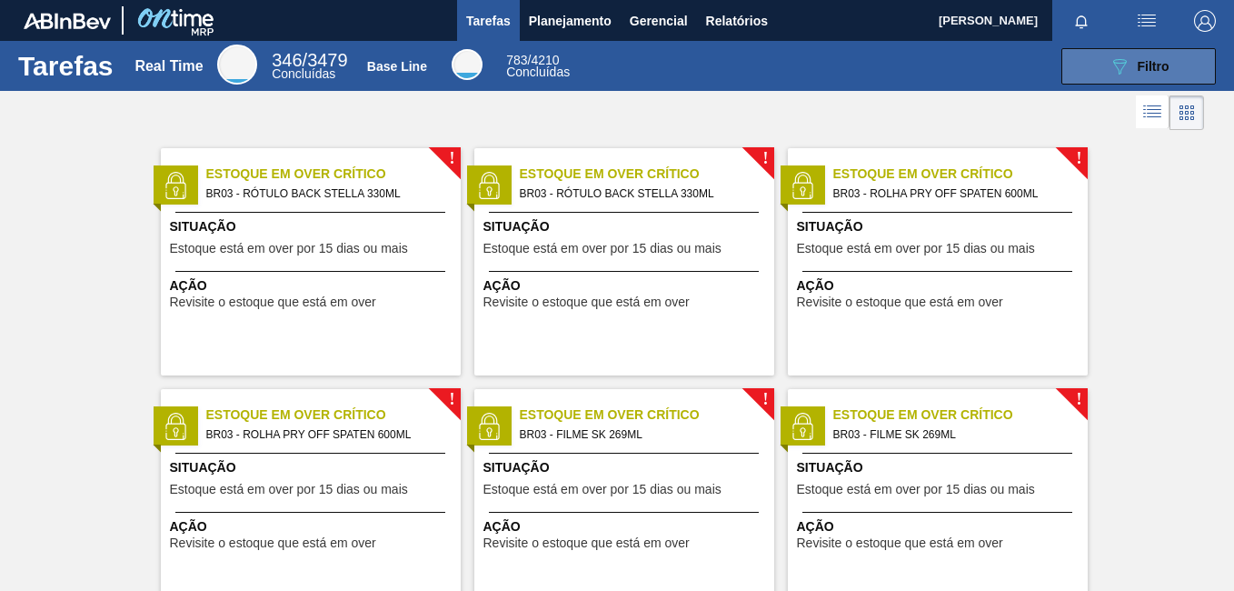
click at [1103, 62] on button "089F7B8B-B2A5-4AFE-B5C0-19BA573D28AC Filtro" at bounding box center [1139, 66] width 155 height 36
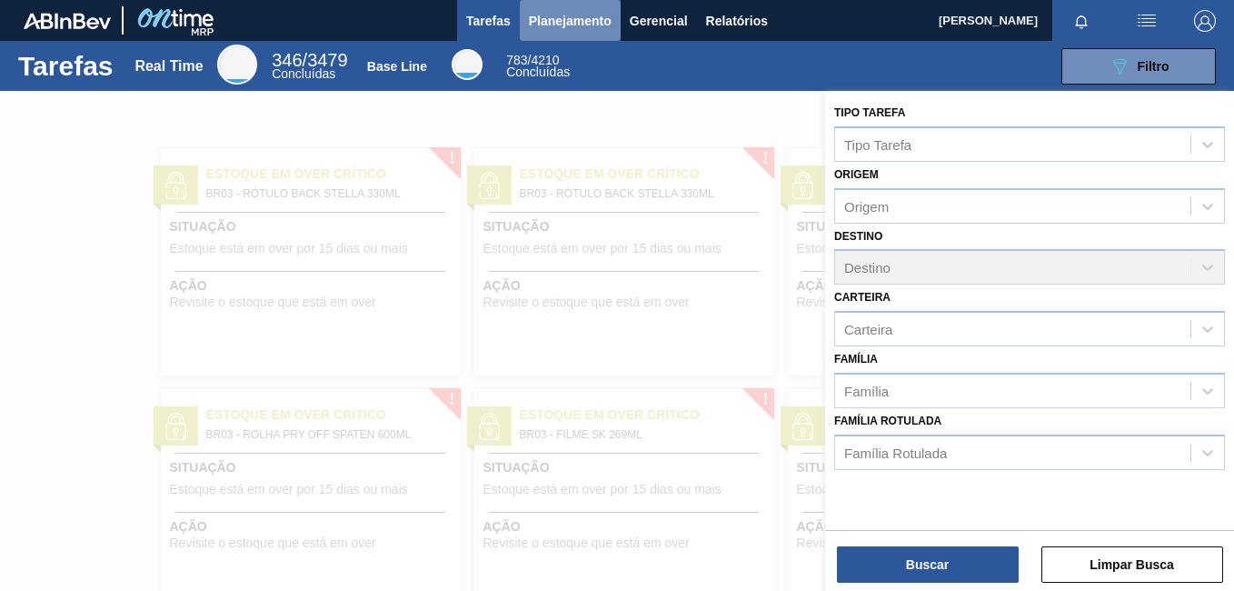
click at [578, 30] on span "Planejamento" at bounding box center [570, 21] width 83 height 22
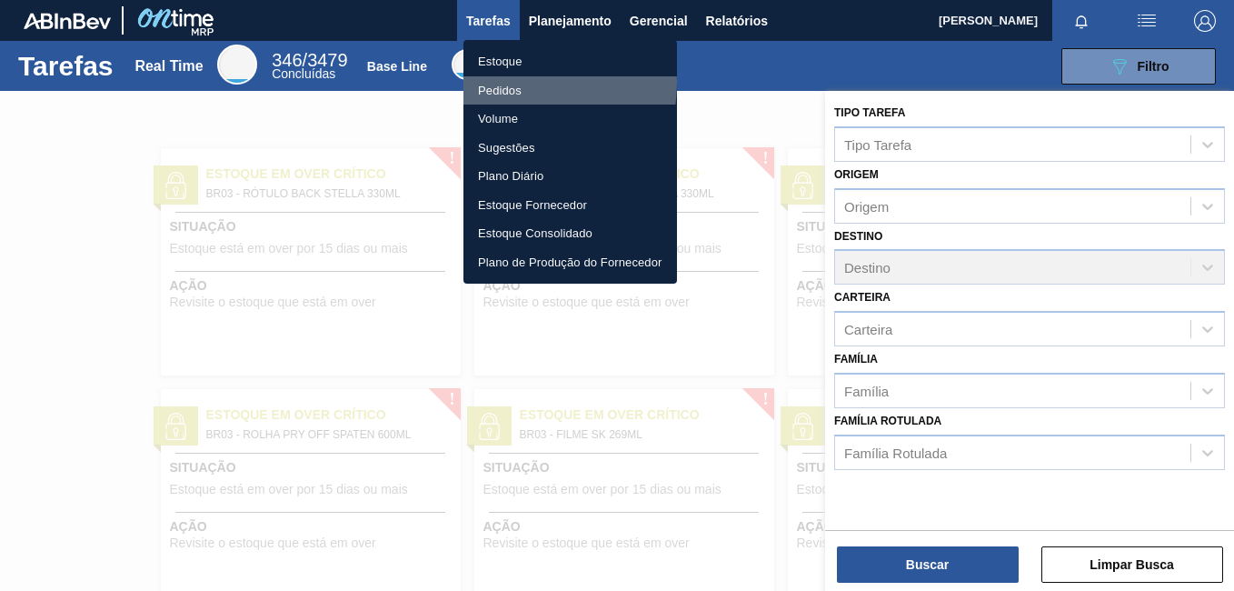
click at [513, 83] on li "Pedidos" at bounding box center [571, 90] width 214 height 29
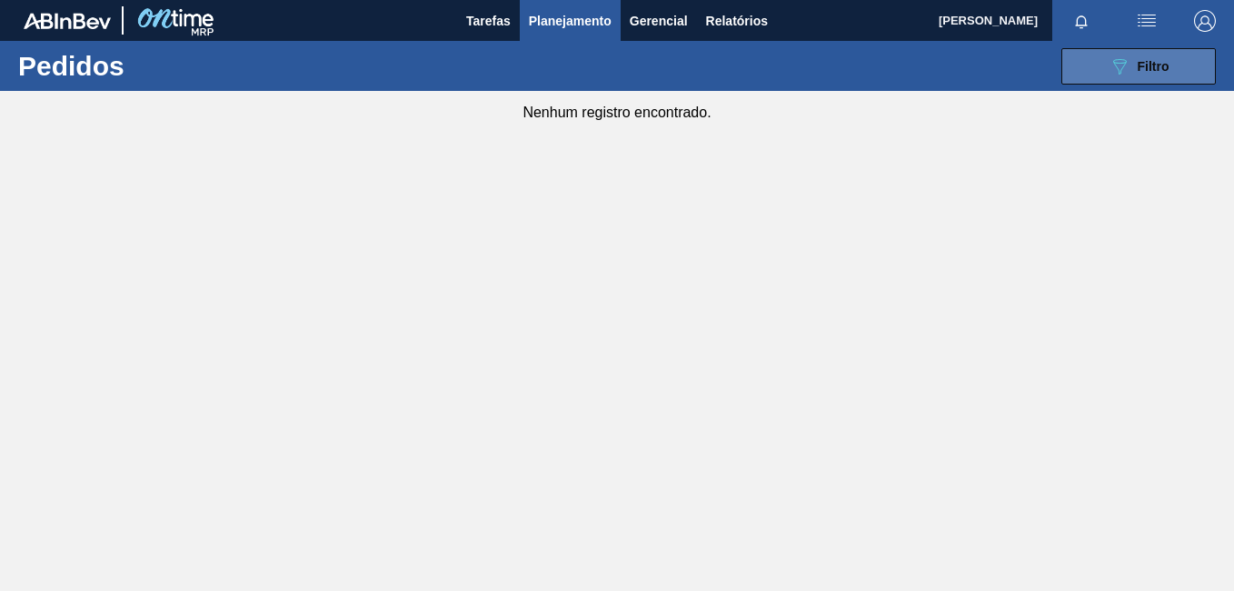
click at [1157, 57] on div "089F7B8B-B2A5-4AFE-B5C0-19BA573D28AC Filtro" at bounding box center [1139, 66] width 61 height 22
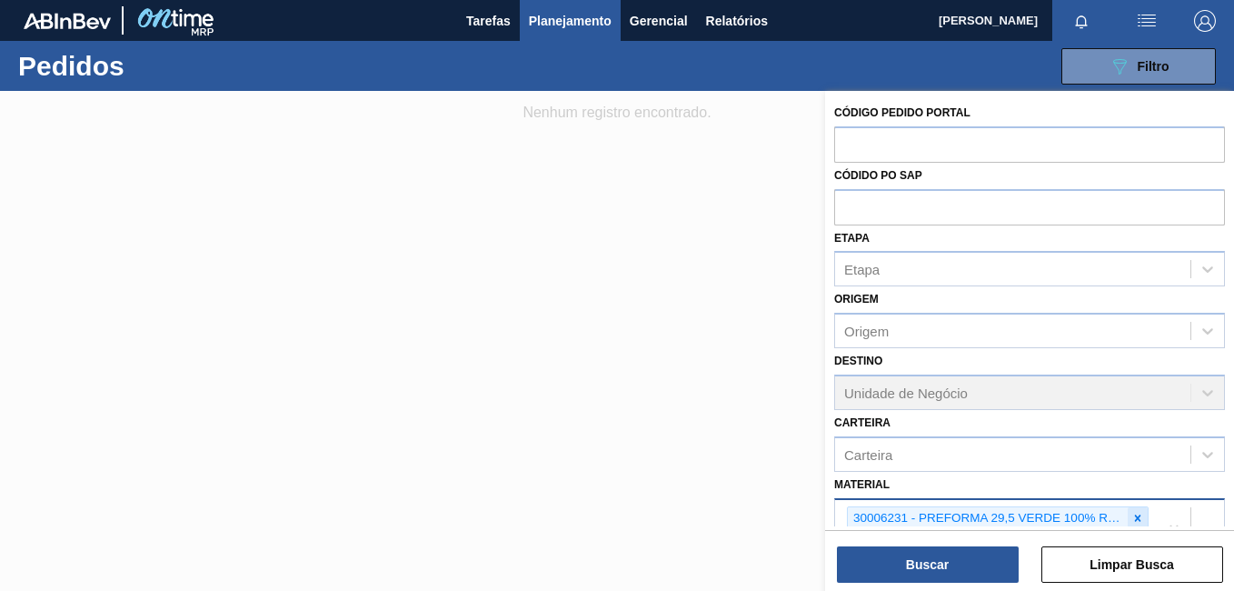
click at [1132, 513] on icon at bounding box center [1138, 518] width 13 height 13
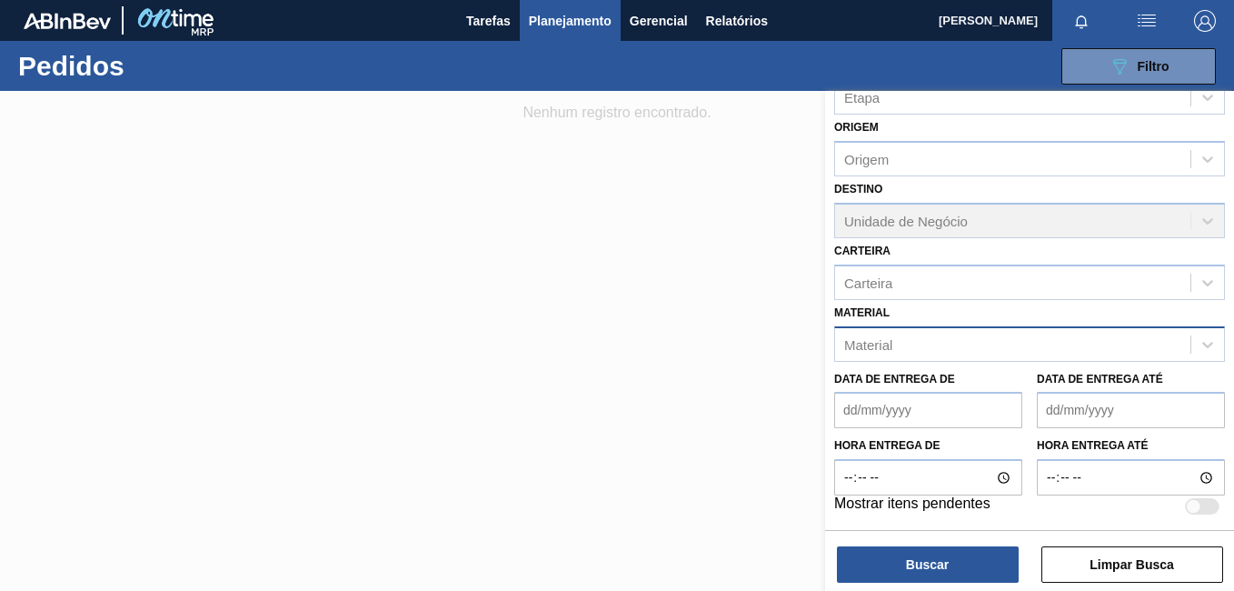
click at [1129, 513] on div "Mostrar itens pendentes" at bounding box center [1029, 506] width 391 height 22
click at [945, 347] on div "Material" at bounding box center [1012, 344] width 355 height 26
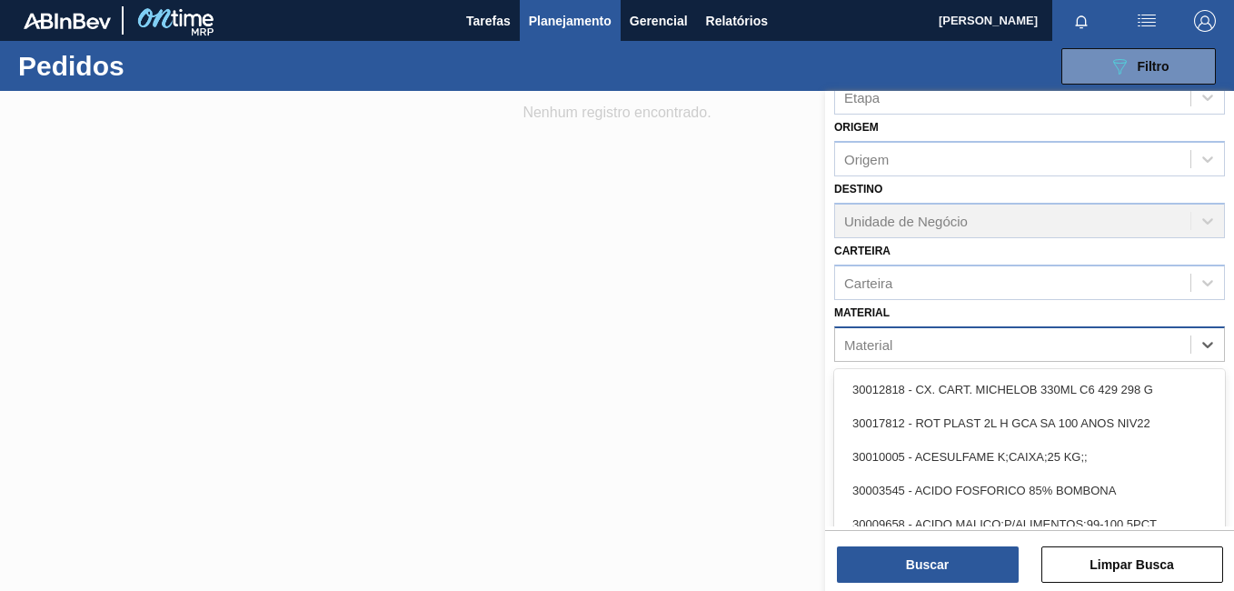
paste input "30002918"
type input "30002918"
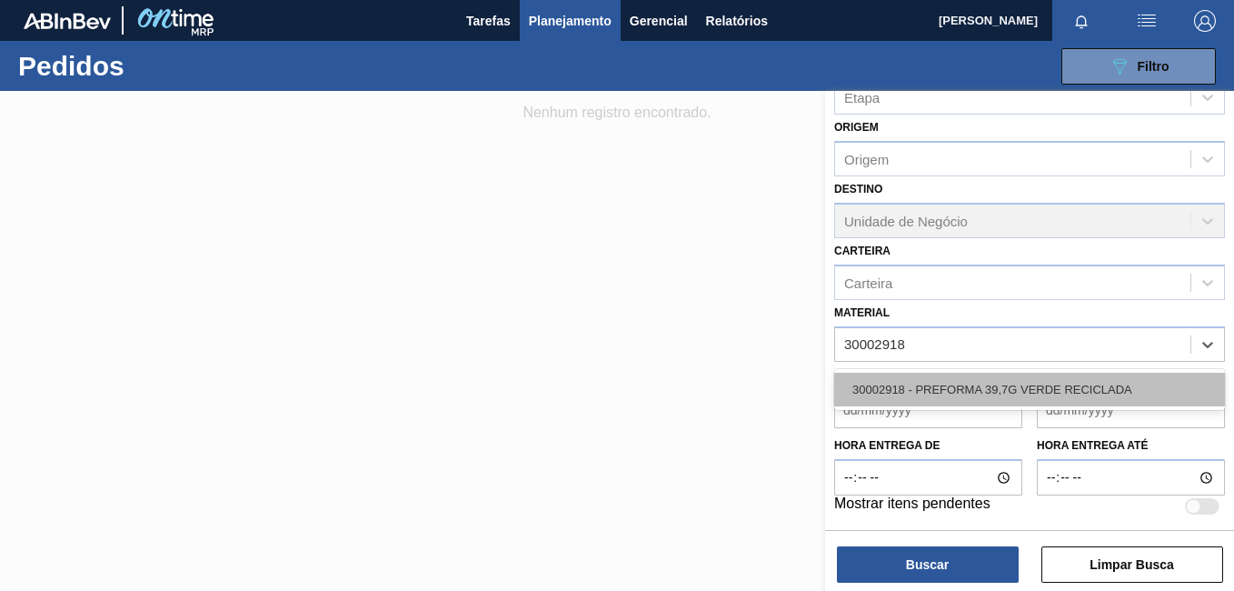
click at [950, 379] on div "30002918 - PREFORMA 39,7G VERDE RECICLADA" at bounding box center [1029, 390] width 391 height 34
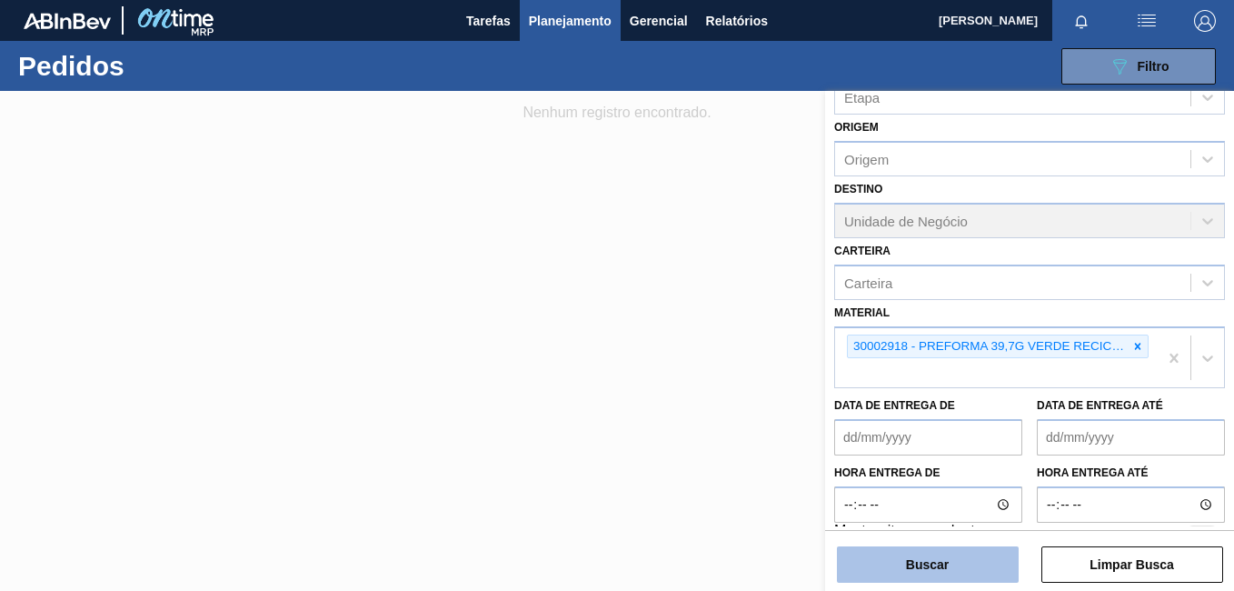
click at [956, 578] on button "Buscar" at bounding box center [928, 564] width 182 height 36
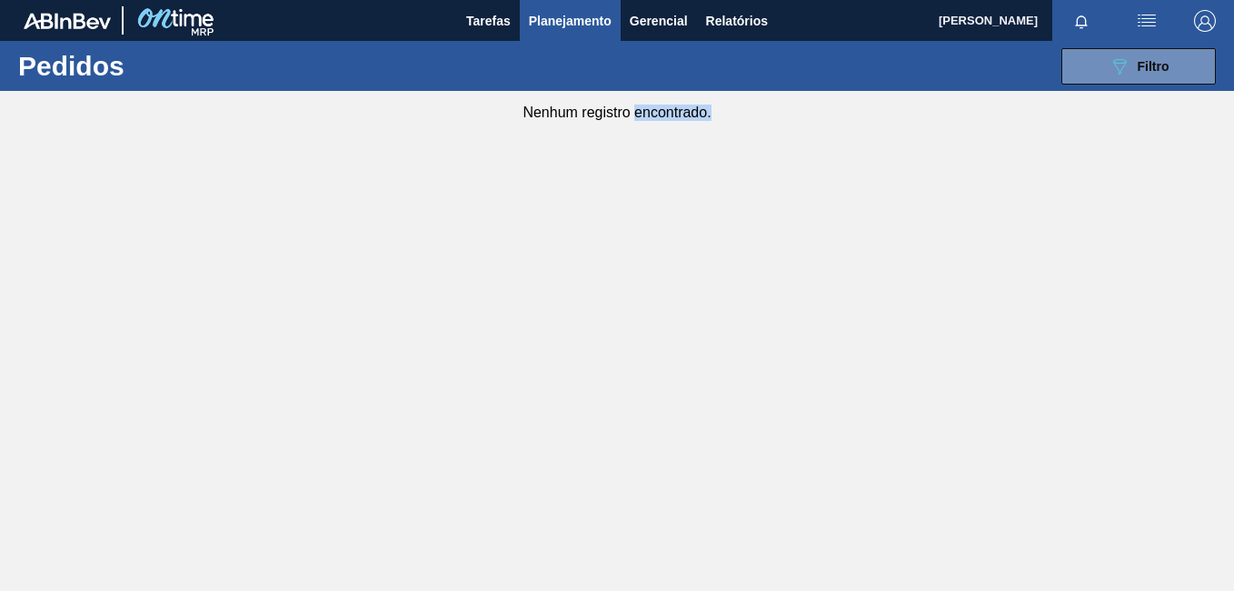
drag, startPoint x: 635, startPoint y: 562, endPoint x: 983, endPoint y: 196, distance: 504.1
click at [983, 196] on main "Tarefas Planejamento Gerencial Relatórios DOUGLAS GOMES LACERDA Marcar todas co…" at bounding box center [617, 295] width 1234 height 591
drag, startPoint x: 983, startPoint y: 196, endPoint x: 1122, endPoint y: 60, distance: 194.8
click at [1122, 60] on icon "089F7B8B-B2A5-4AFE-B5C0-19BA573D28AC" at bounding box center [1120, 66] width 22 height 22
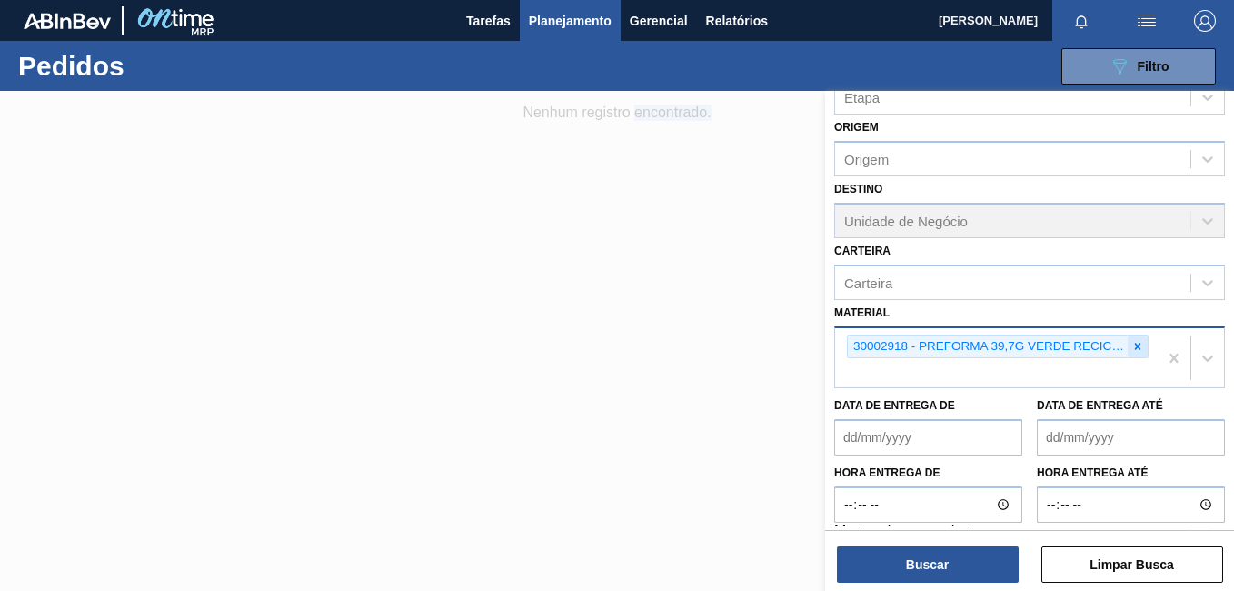
click at [1132, 344] on icon at bounding box center [1138, 346] width 13 height 13
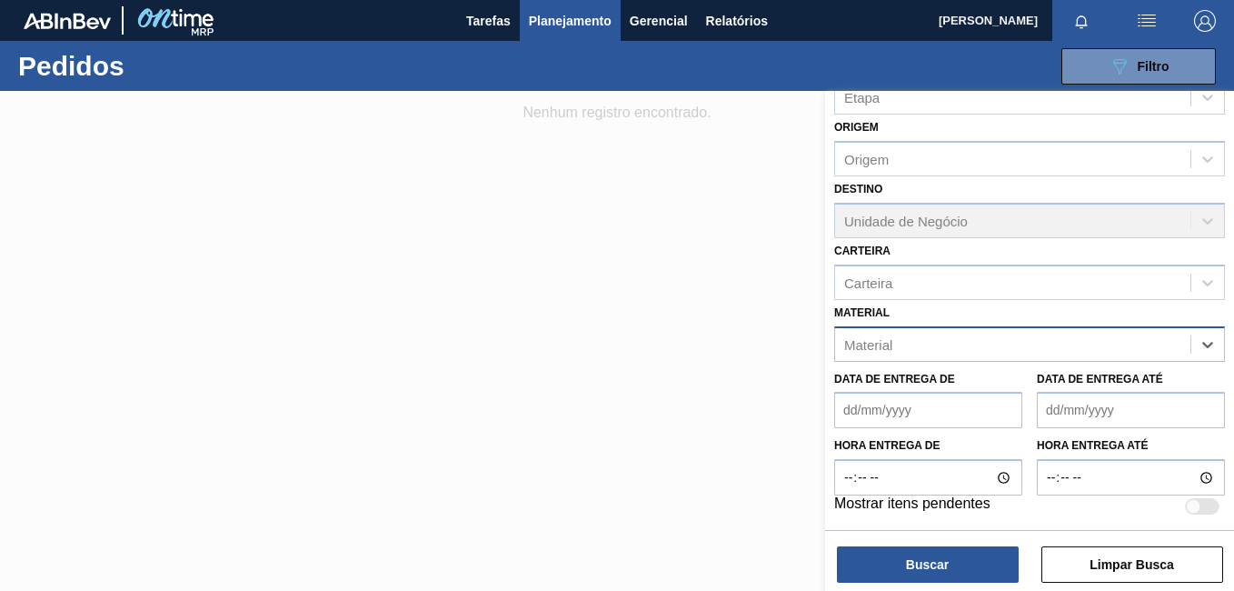
paste input "30002730"
type input "30002730"
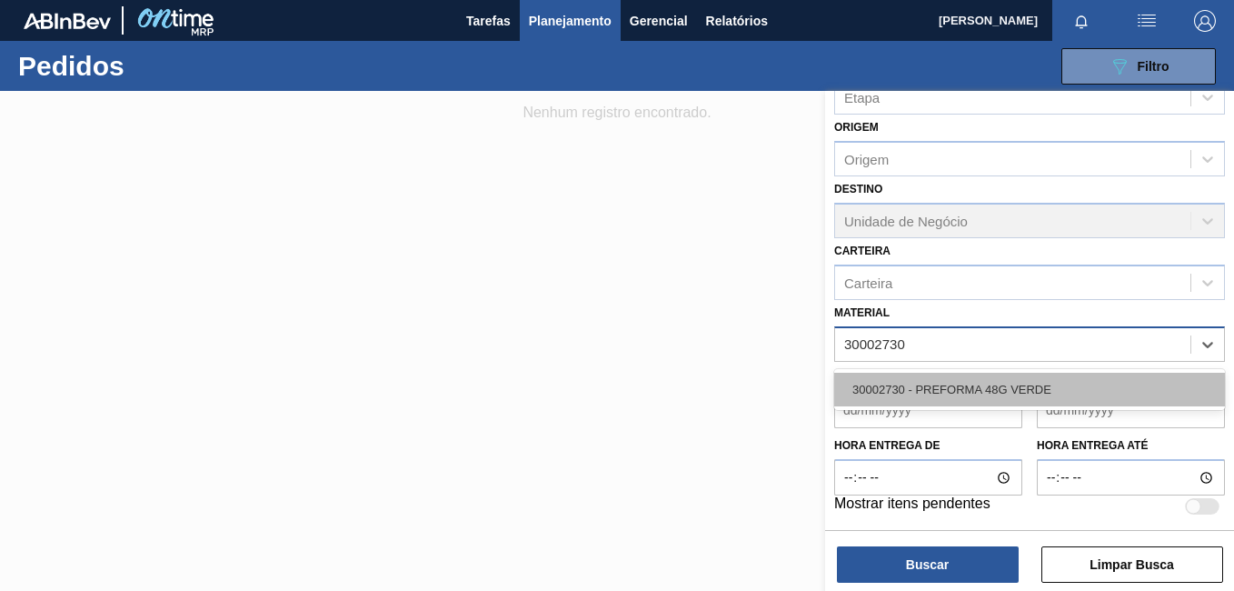
click at [1052, 387] on div "30002730 - PREFORMA 48G VERDE" at bounding box center [1029, 390] width 391 height 34
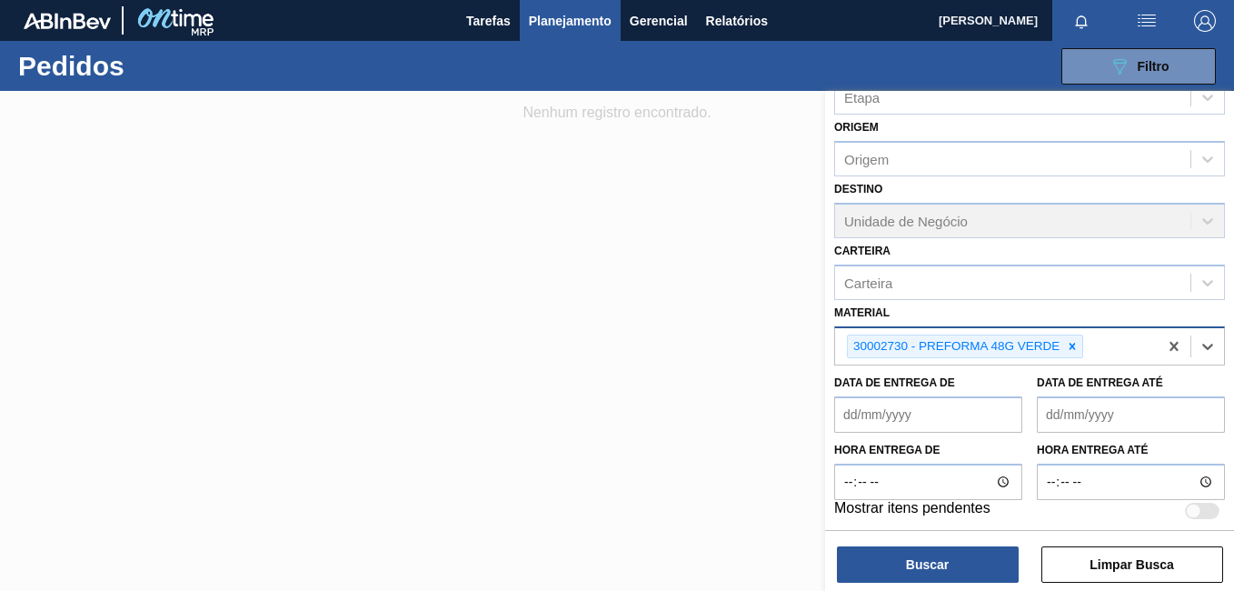
paste input "30003082"
type input "30003082"
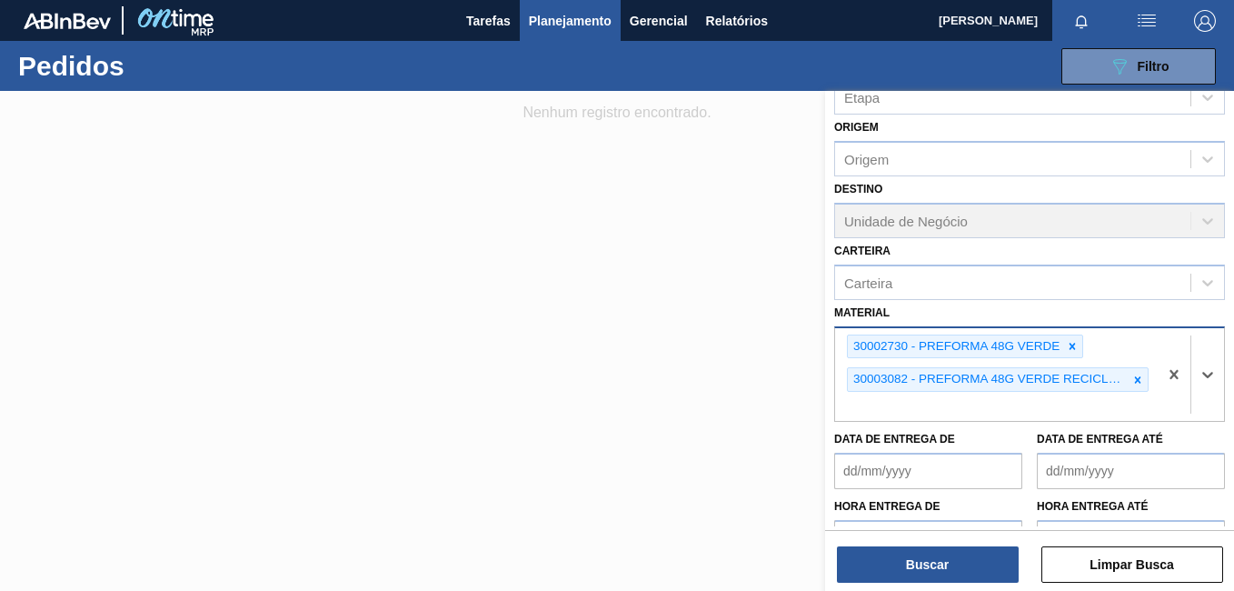
paste input "30002771"
type input "30002771"
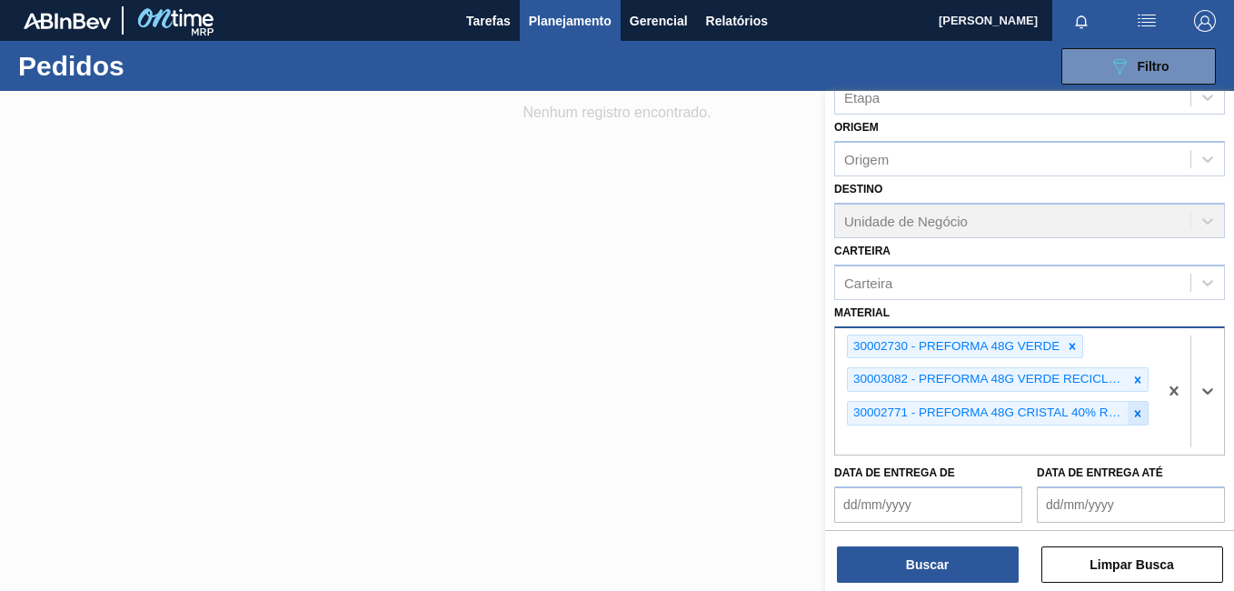
click at [1142, 407] on div at bounding box center [1138, 413] width 20 height 23
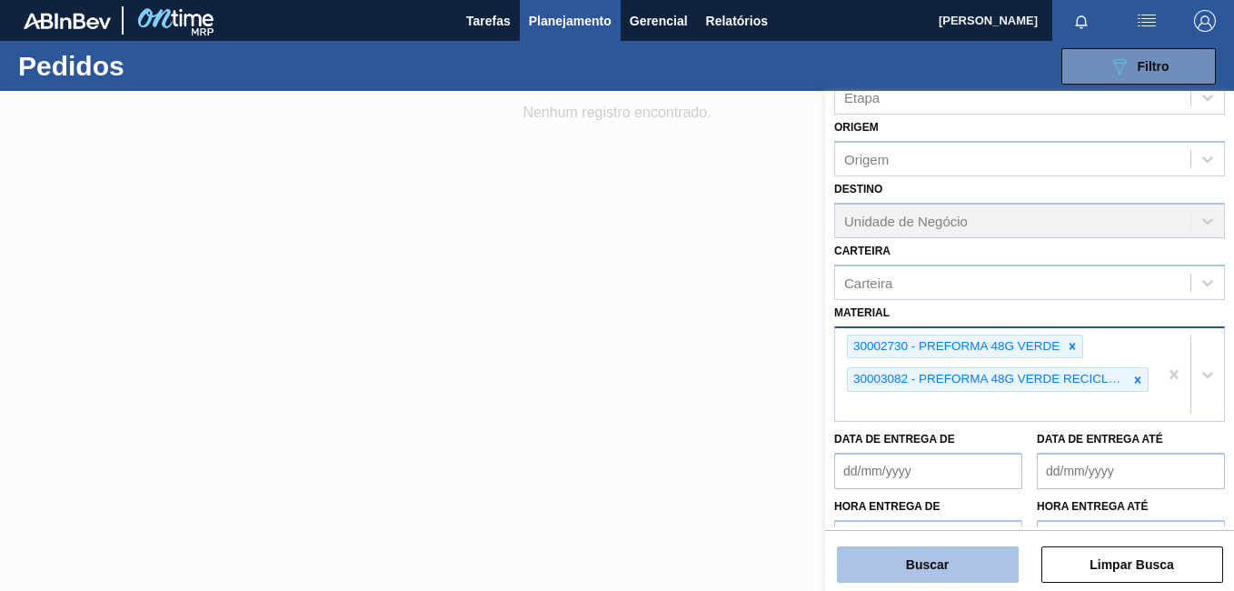
click at [969, 574] on button "Buscar" at bounding box center [928, 564] width 182 height 36
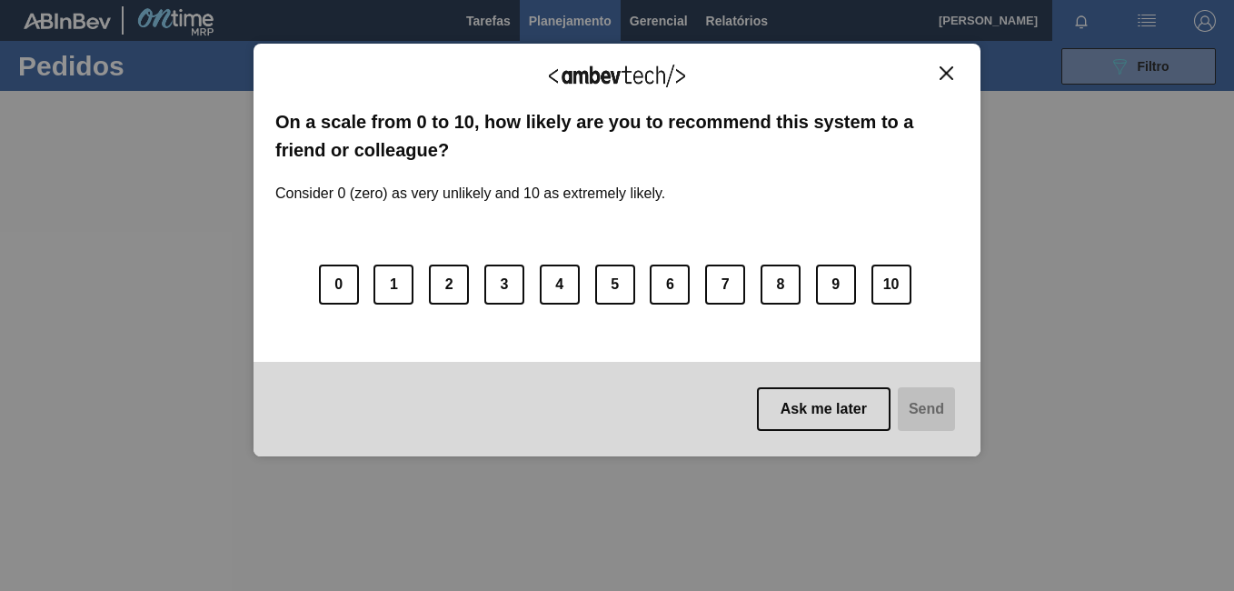
click at [950, 75] on img "Close" at bounding box center [947, 73] width 14 height 14
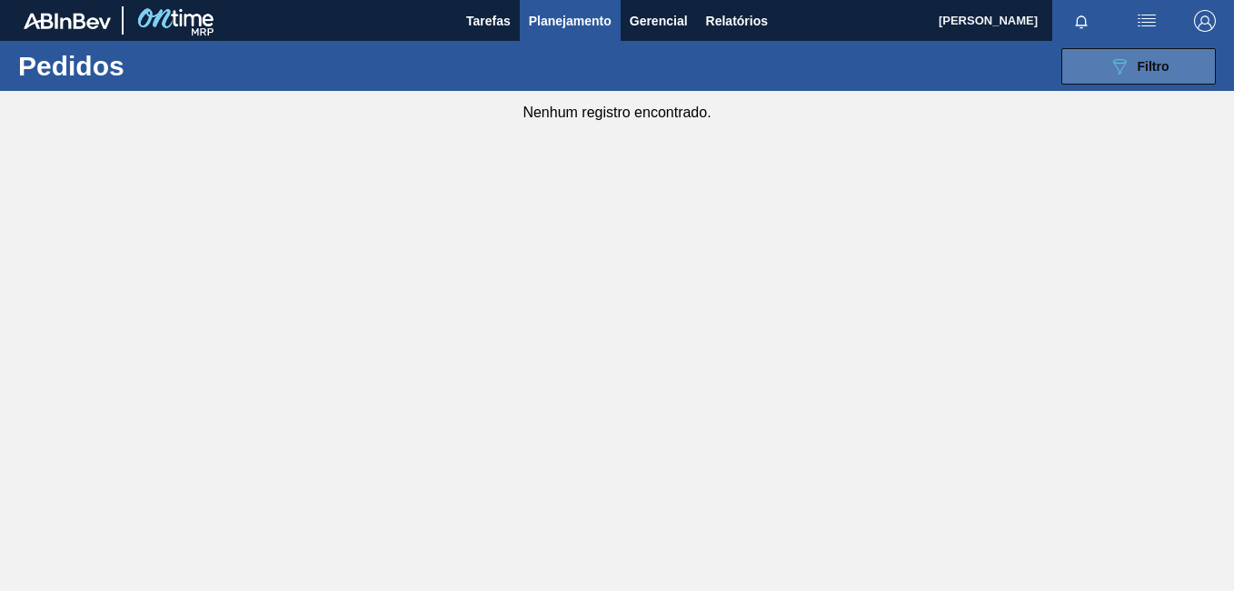
click at [1135, 60] on div "089F7B8B-B2A5-4AFE-B5C0-19BA573D28AC Filtro" at bounding box center [1139, 66] width 61 height 22
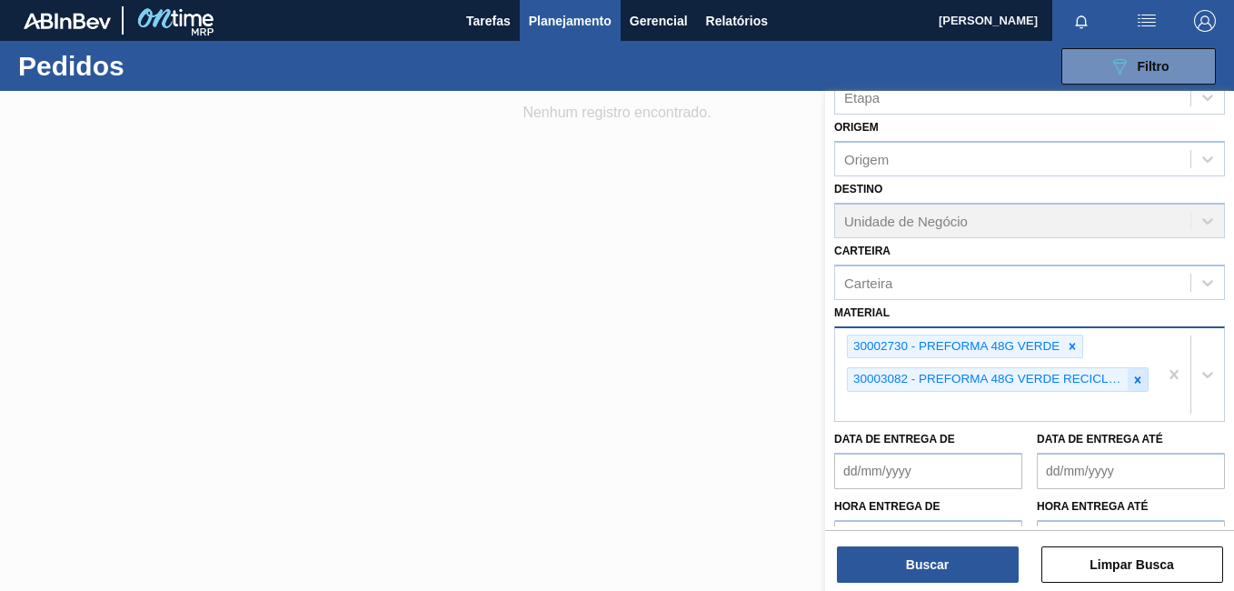
click at [1141, 384] on icon at bounding box center [1138, 380] width 13 height 13
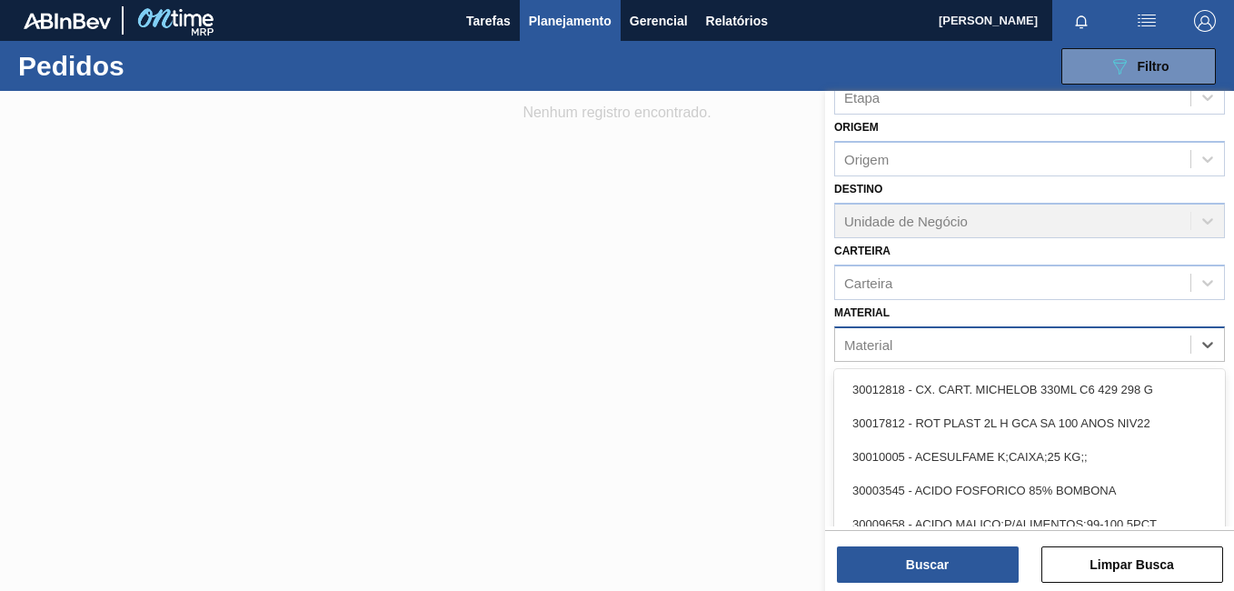
click at [1074, 340] on div "Material" at bounding box center [1012, 344] width 355 height 26
paste input "30002771"
type input "30002771"
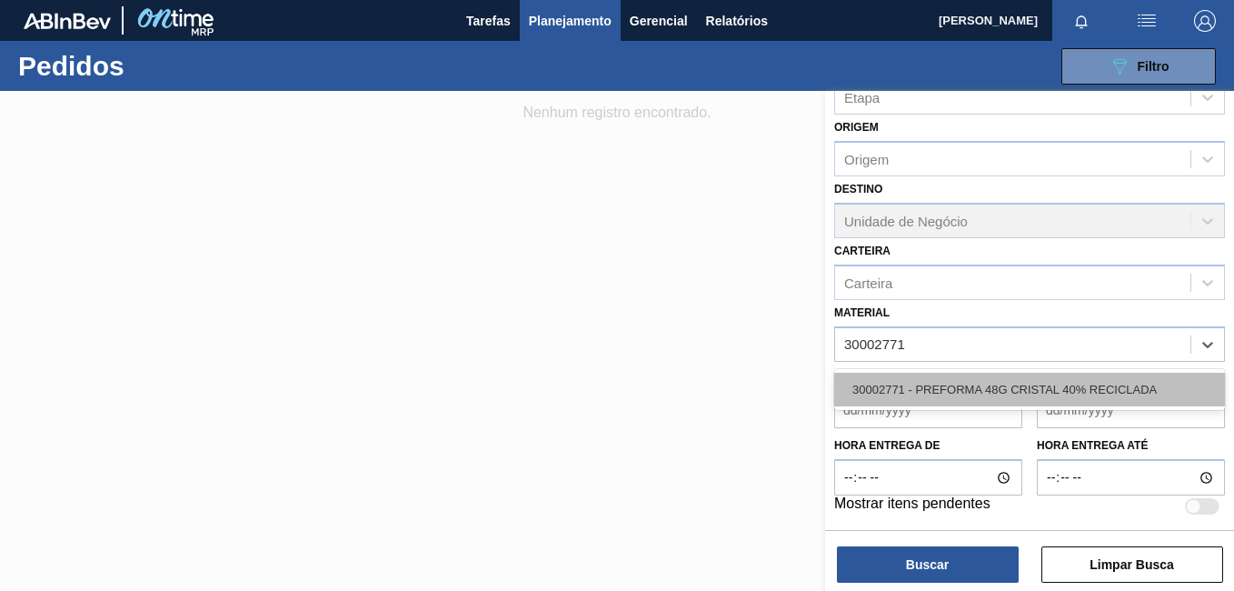
click at [987, 394] on div "30002771 - PREFORMA 48G CRISTAL 40% RECICLADA" at bounding box center [1029, 390] width 391 height 34
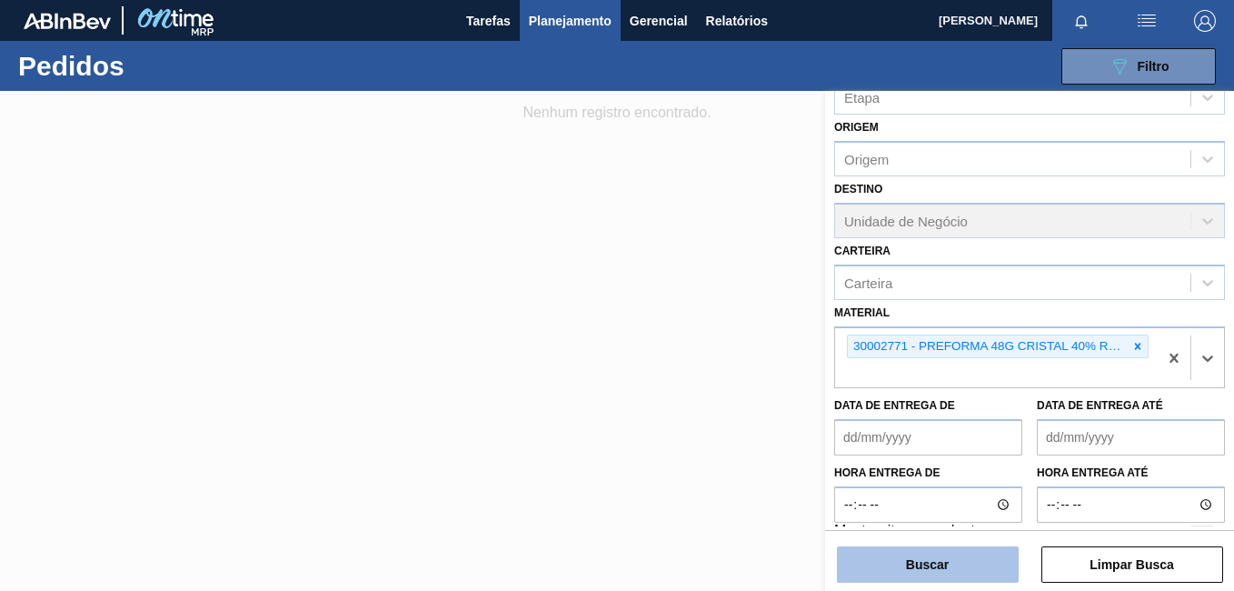
click at [946, 559] on button "Buscar" at bounding box center [928, 564] width 182 height 36
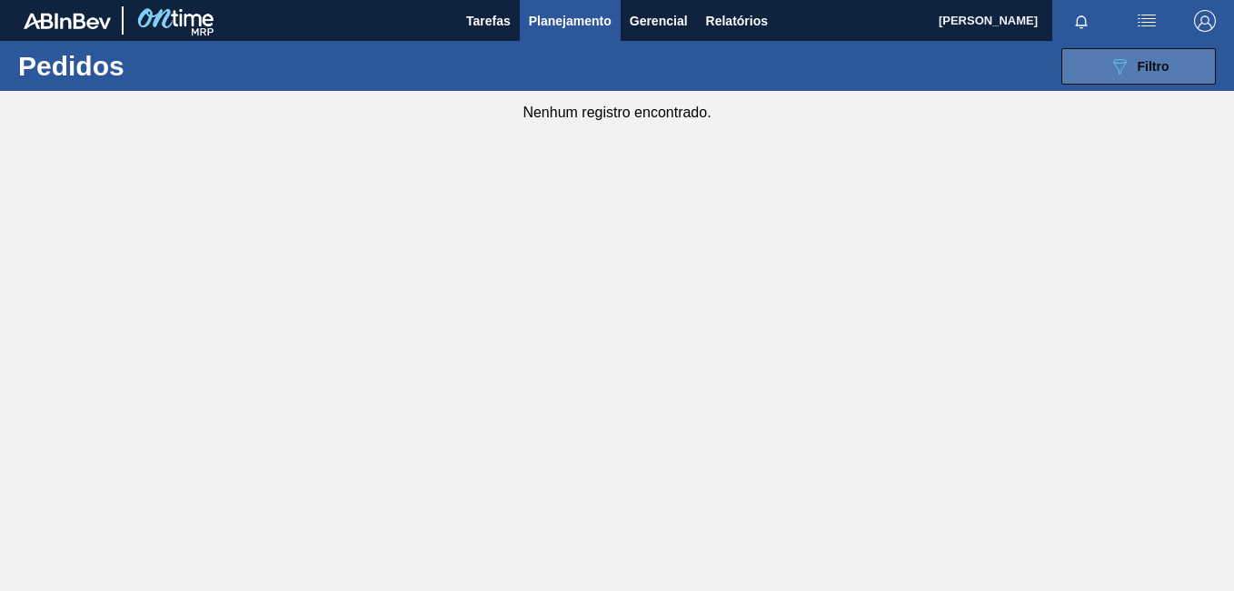
click at [1106, 59] on button "089F7B8B-B2A5-4AFE-B5C0-19BA573D28AC Filtro" at bounding box center [1139, 66] width 155 height 36
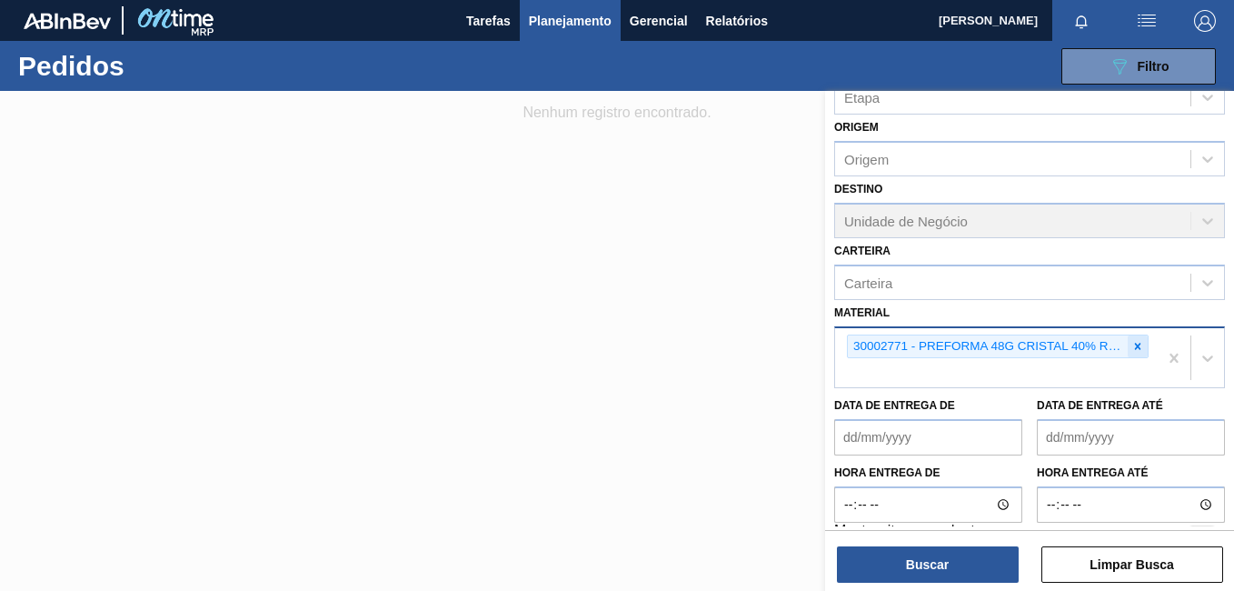
click at [1133, 351] on icon at bounding box center [1138, 346] width 13 height 13
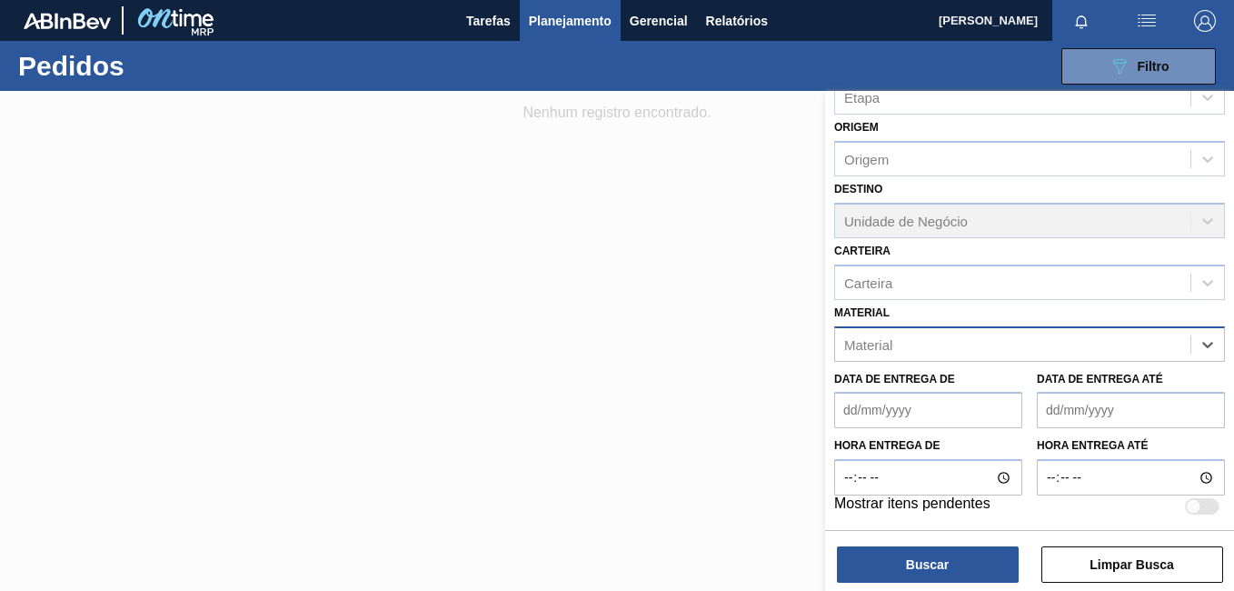
click at [1123, 348] on div "Material" at bounding box center [1012, 344] width 355 height 26
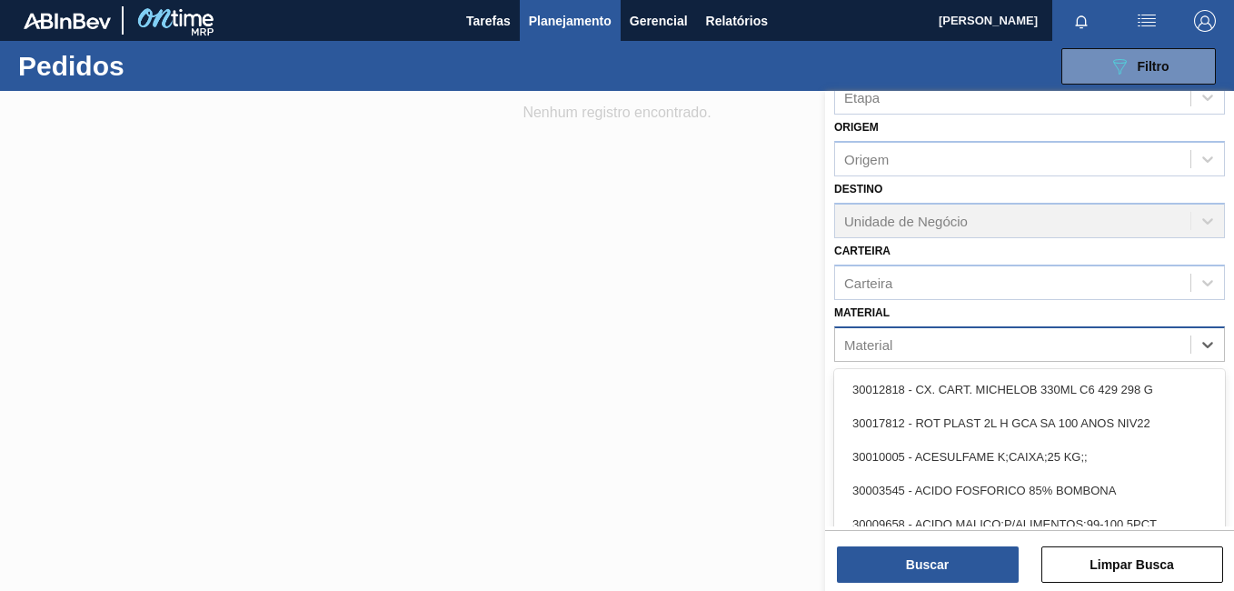
paste input "30012546"
type input "30012546"
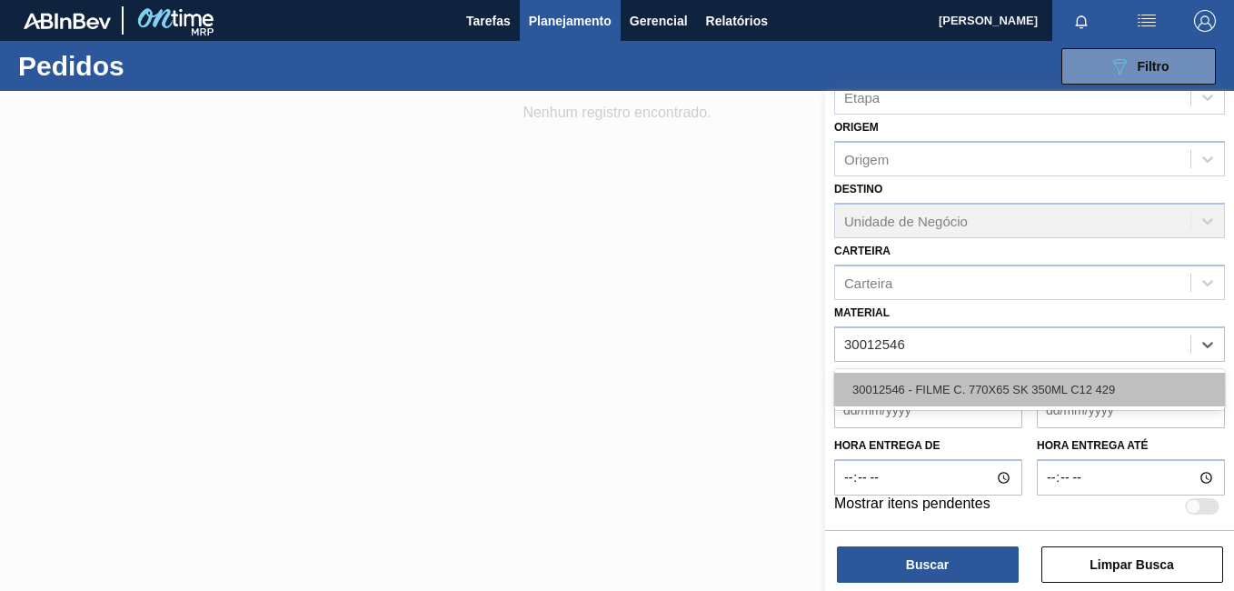
click at [1000, 384] on div "30012546 - FILME C. 770X65 SK 350ML C12 429" at bounding box center [1029, 390] width 391 height 34
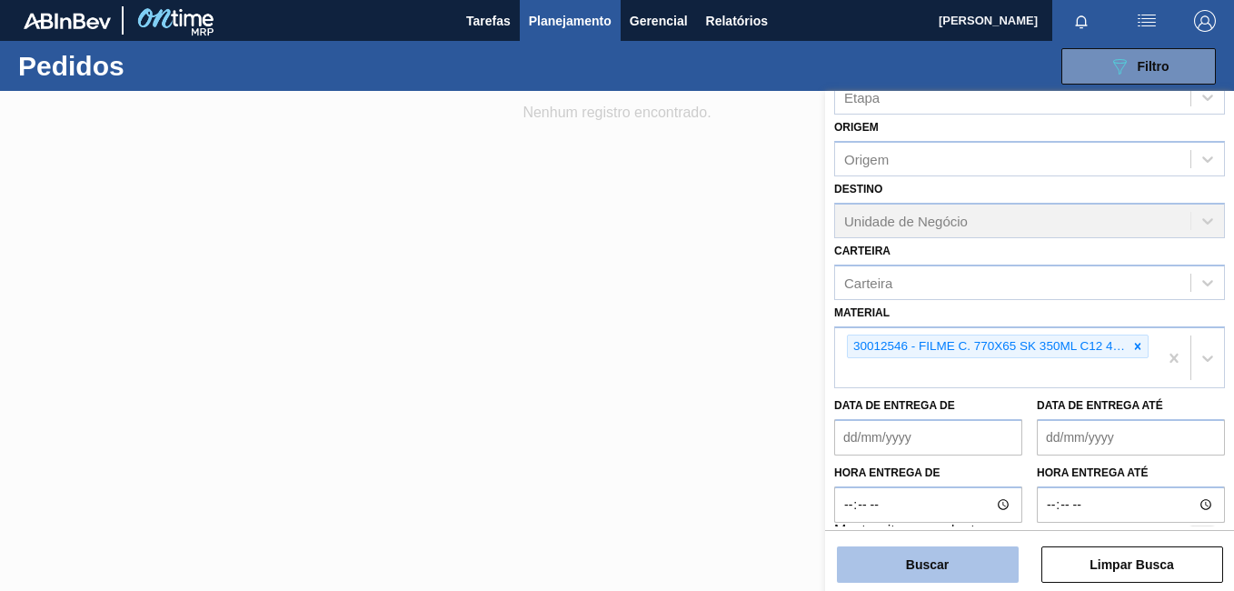
click at [933, 575] on button "Buscar" at bounding box center [928, 564] width 182 height 36
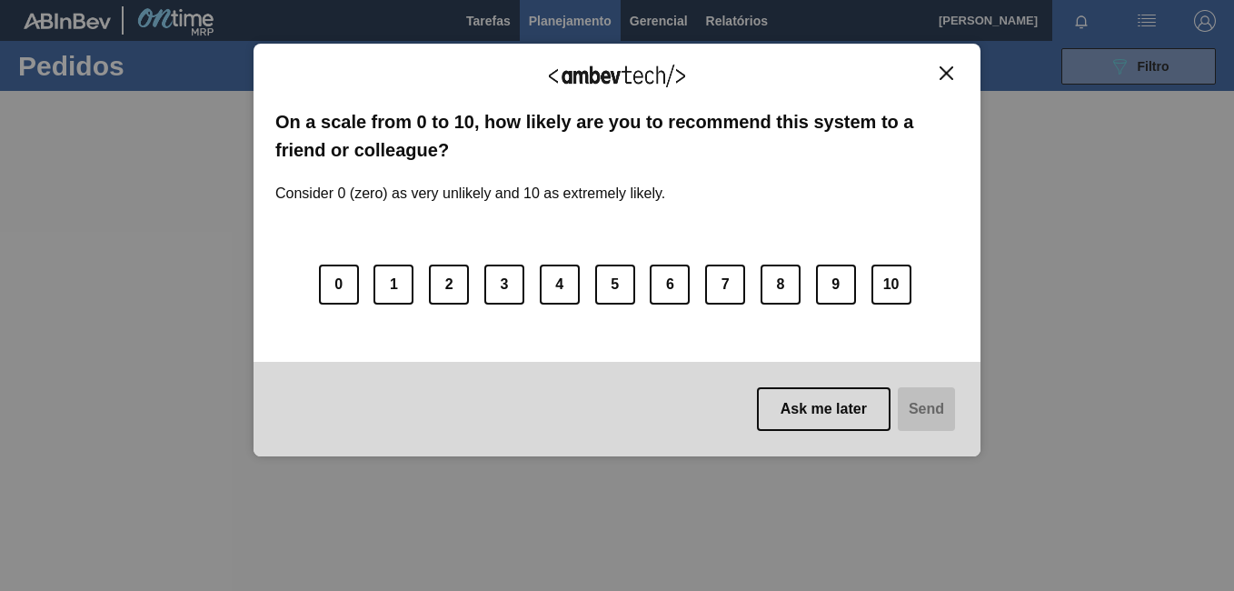
click at [951, 66] on img "Close" at bounding box center [947, 73] width 14 height 14
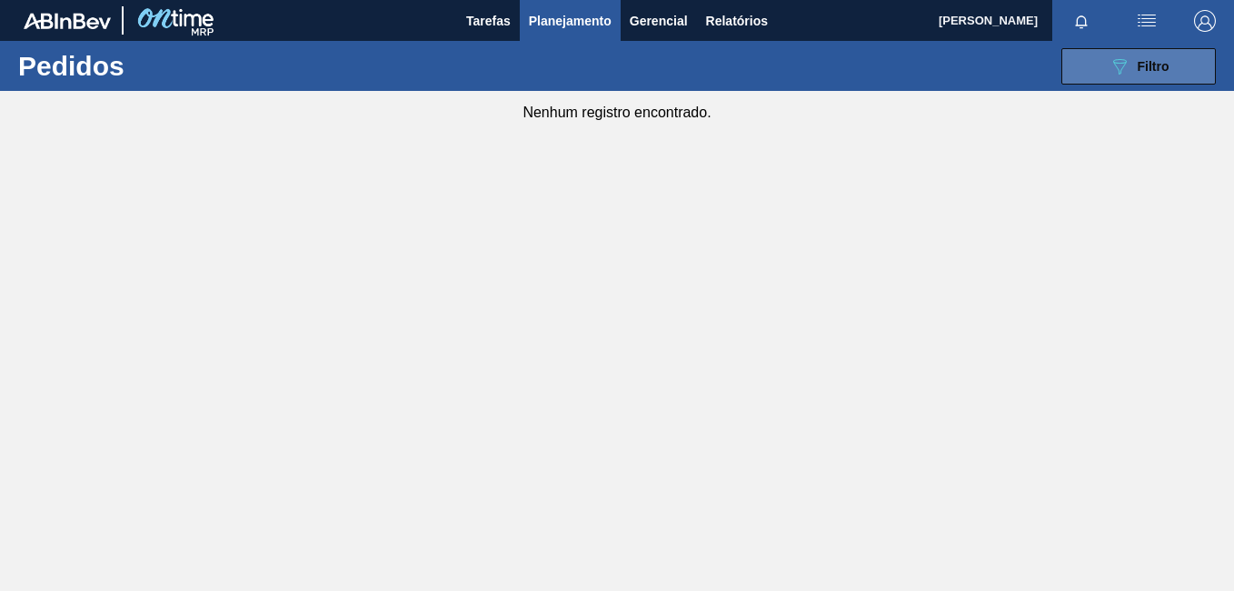
click at [1147, 63] on span "Filtro" at bounding box center [1154, 66] width 32 height 15
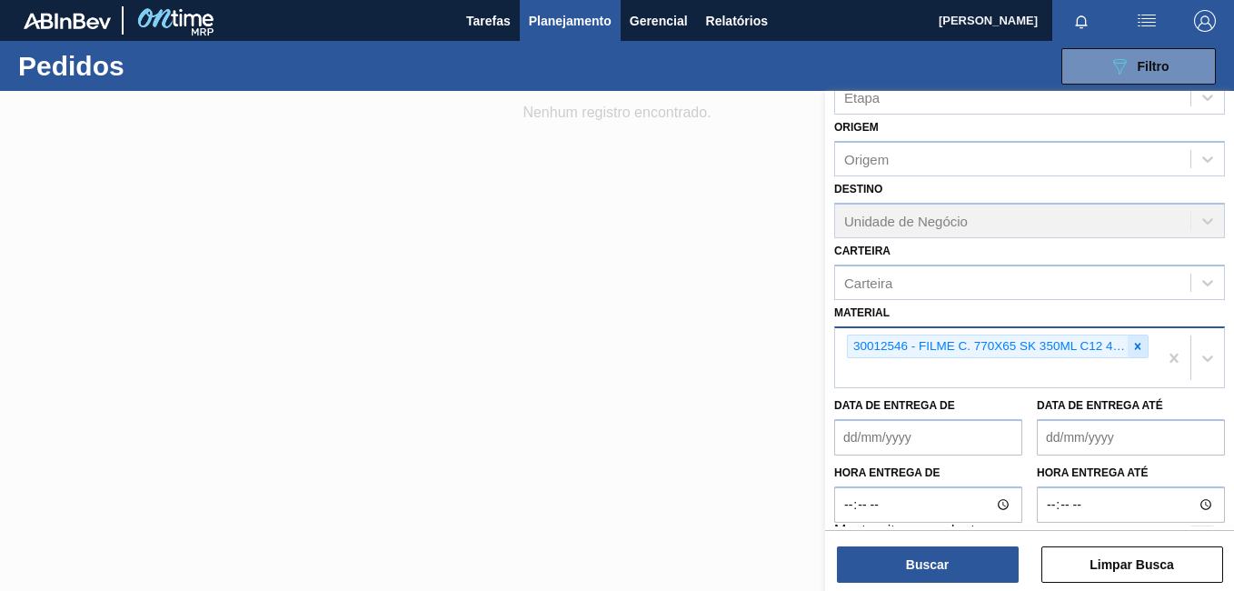
click at [1133, 335] on div at bounding box center [1138, 346] width 20 height 23
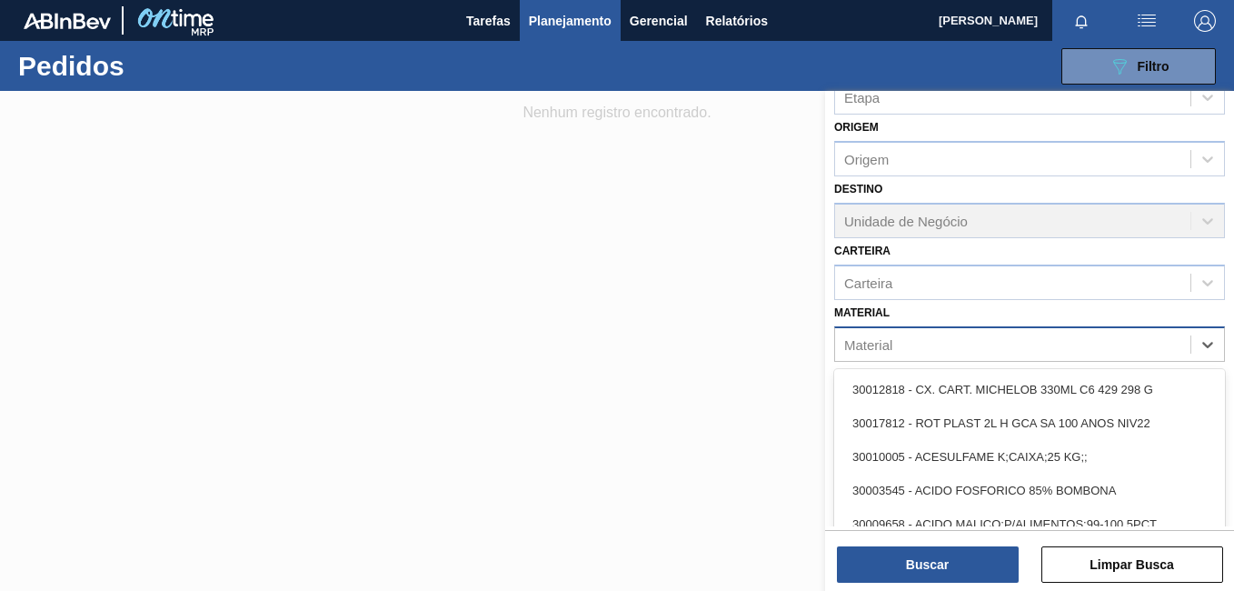
click at [1132, 348] on div "Material" at bounding box center [1012, 344] width 355 height 26
paste input "30002115"
type input "30002115"
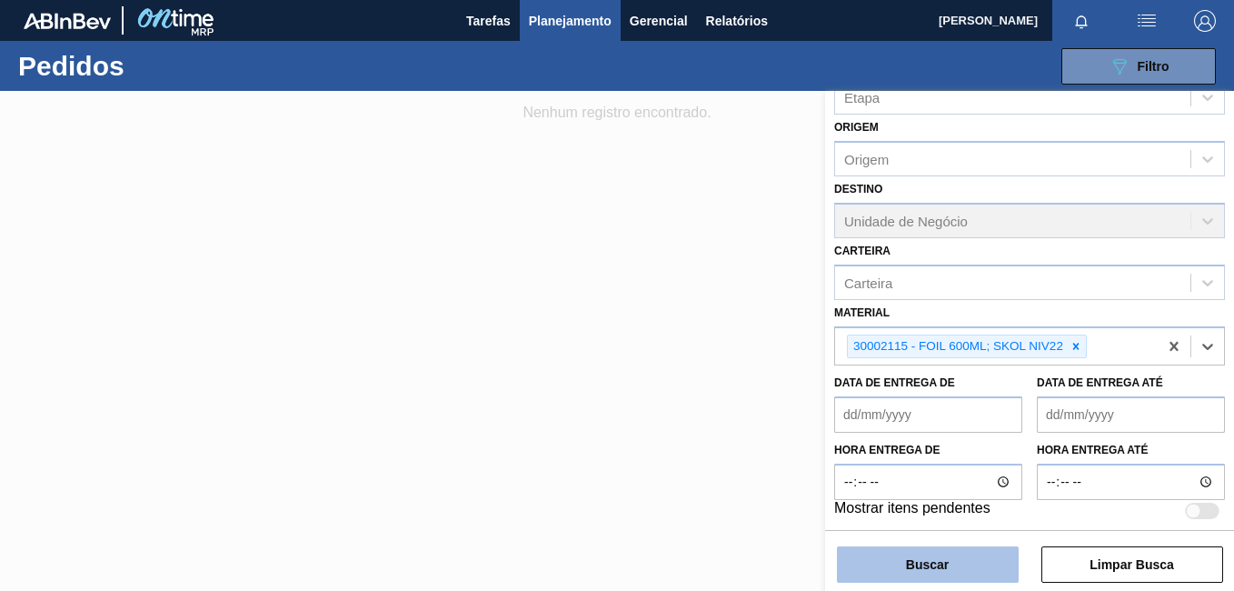
click at [923, 569] on button "Buscar" at bounding box center [928, 564] width 182 height 36
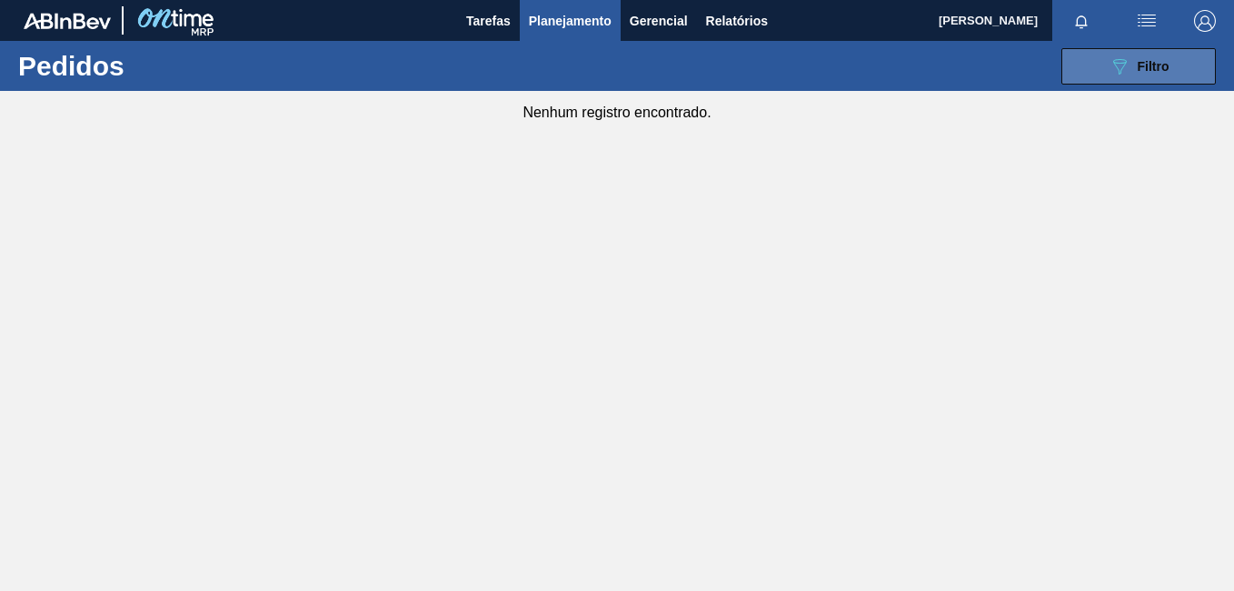
click at [1169, 54] on button "089F7B8B-B2A5-4AFE-B5C0-19BA573D28AC Filtro" at bounding box center [1139, 66] width 155 height 36
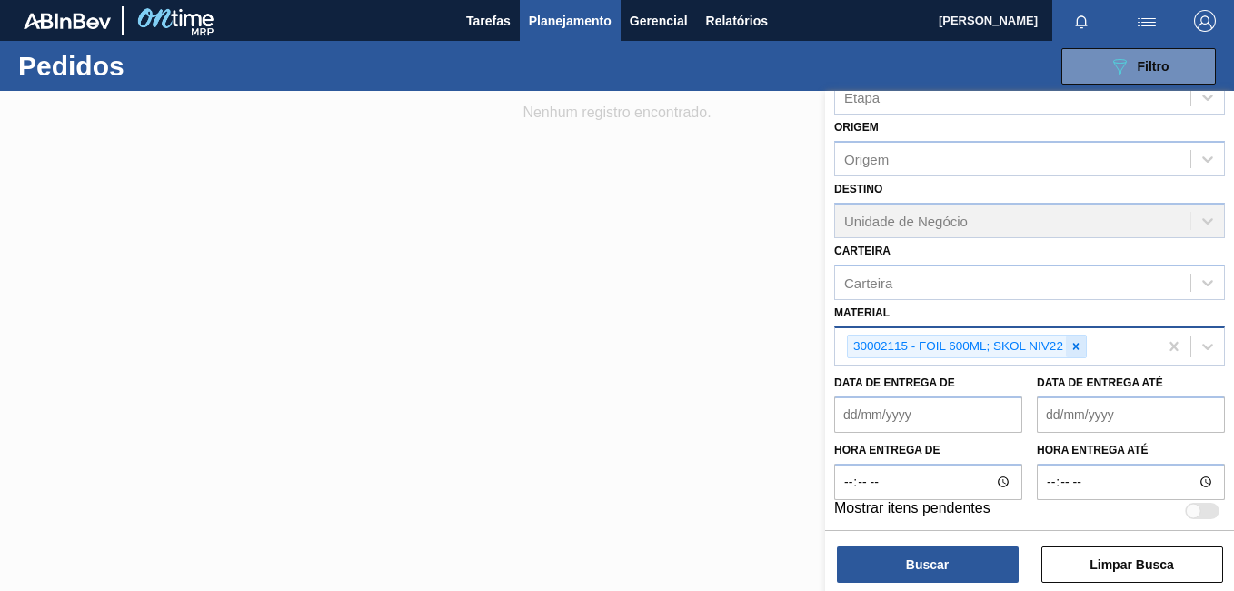
click at [1074, 344] on icon at bounding box center [1077, 346] width 6 height 6
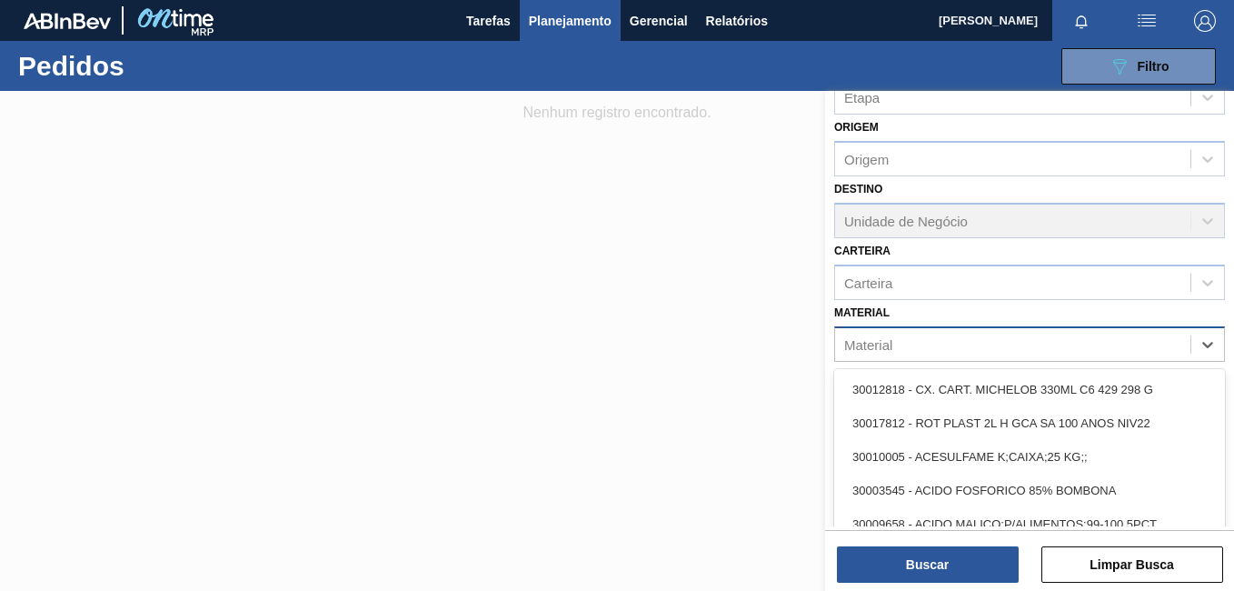
click at [983, 347] on div "Material" at bounding box center [1012, 344] width 355 height 26
paste input "30002115"
type input "30002115"
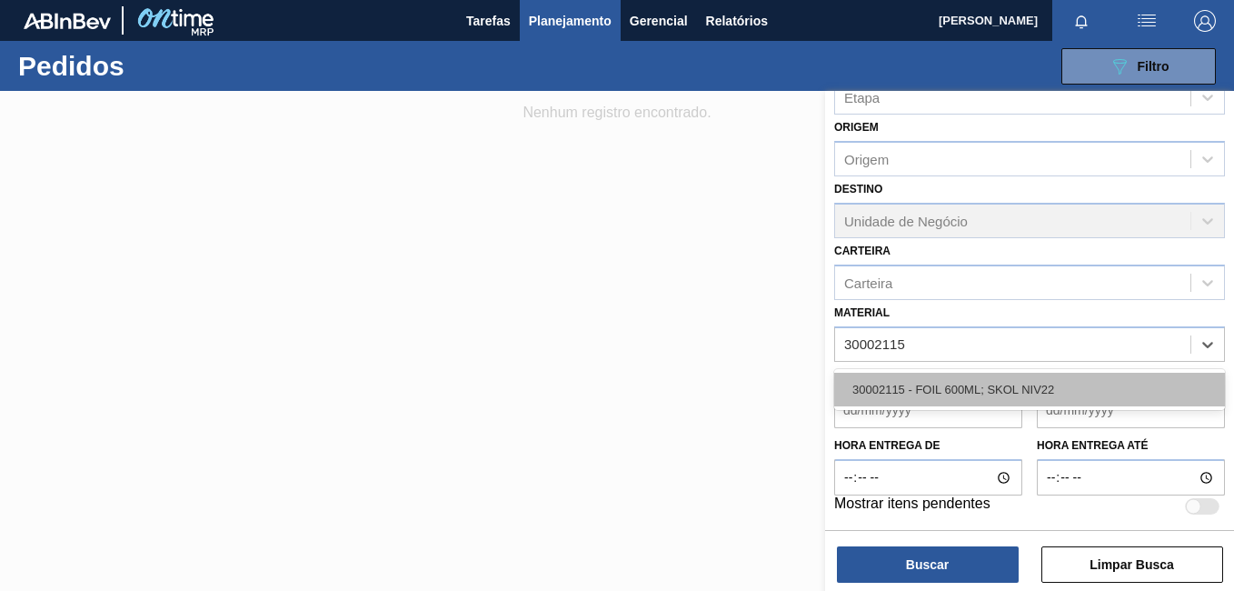
click at [940, 397] on div "30002115 - FOIL 600ML; SKOL NIV22" at bounding box center [1029, 390] width 391 height 34
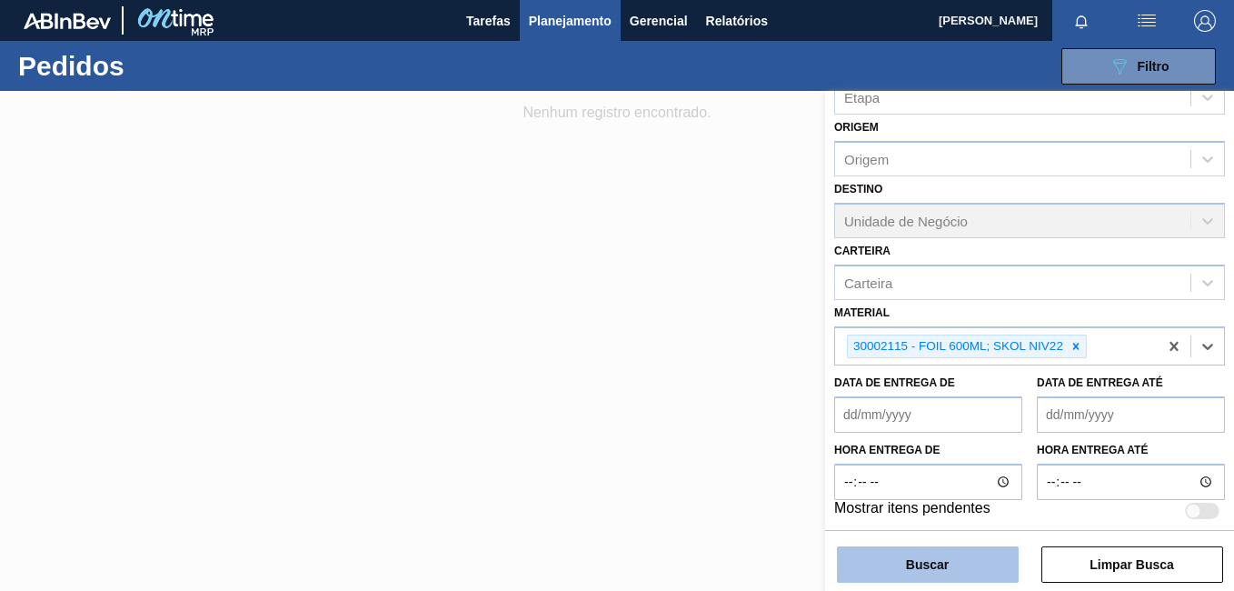
click at [951, 554] on button "Buscar" at bounding box center [928, 564] width 182 height 36
